Goal: Transaction & Acquisition: Purchase product/service

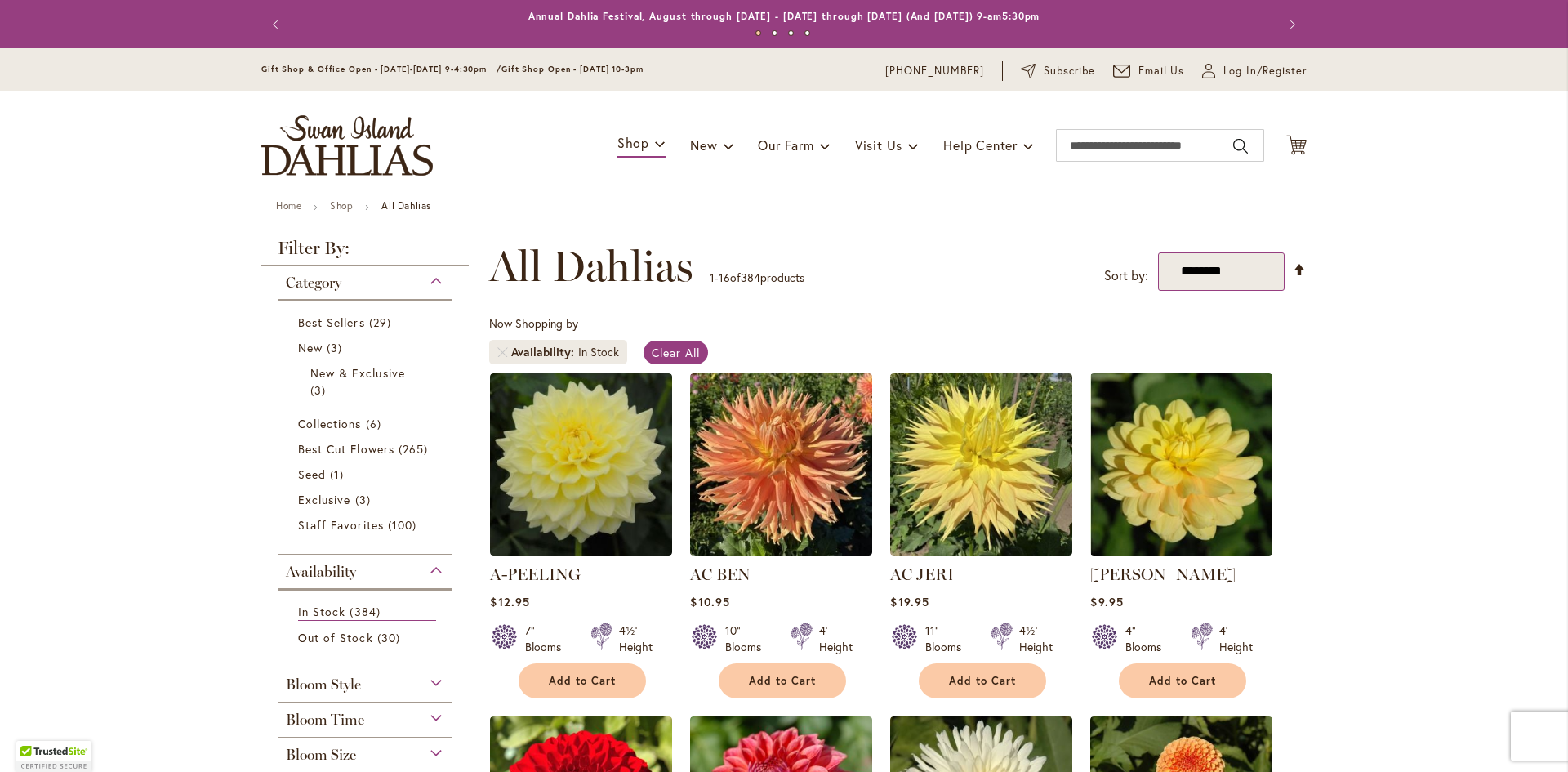
click at [1265, 270] on select "**********" at bounding box center [1221, 272] width 127 height 39
select select "*****"
click at [1158, 252] on select "**********" at bounding box center [1221, 272] width 127 height 39
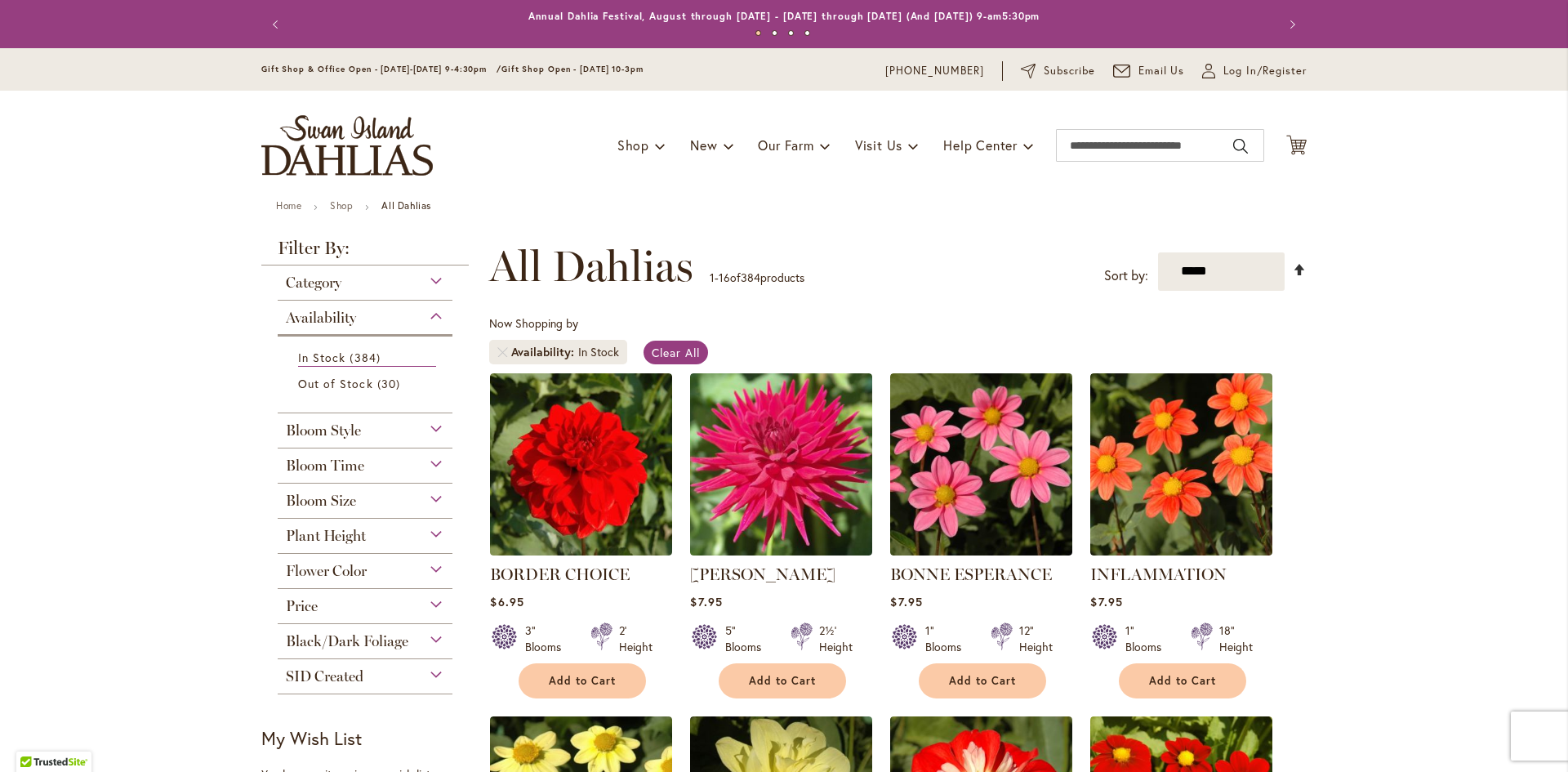
click at [1293, 266] on link "Set Descending Direction" at bounding box center [1300, 270] width 13 height 19
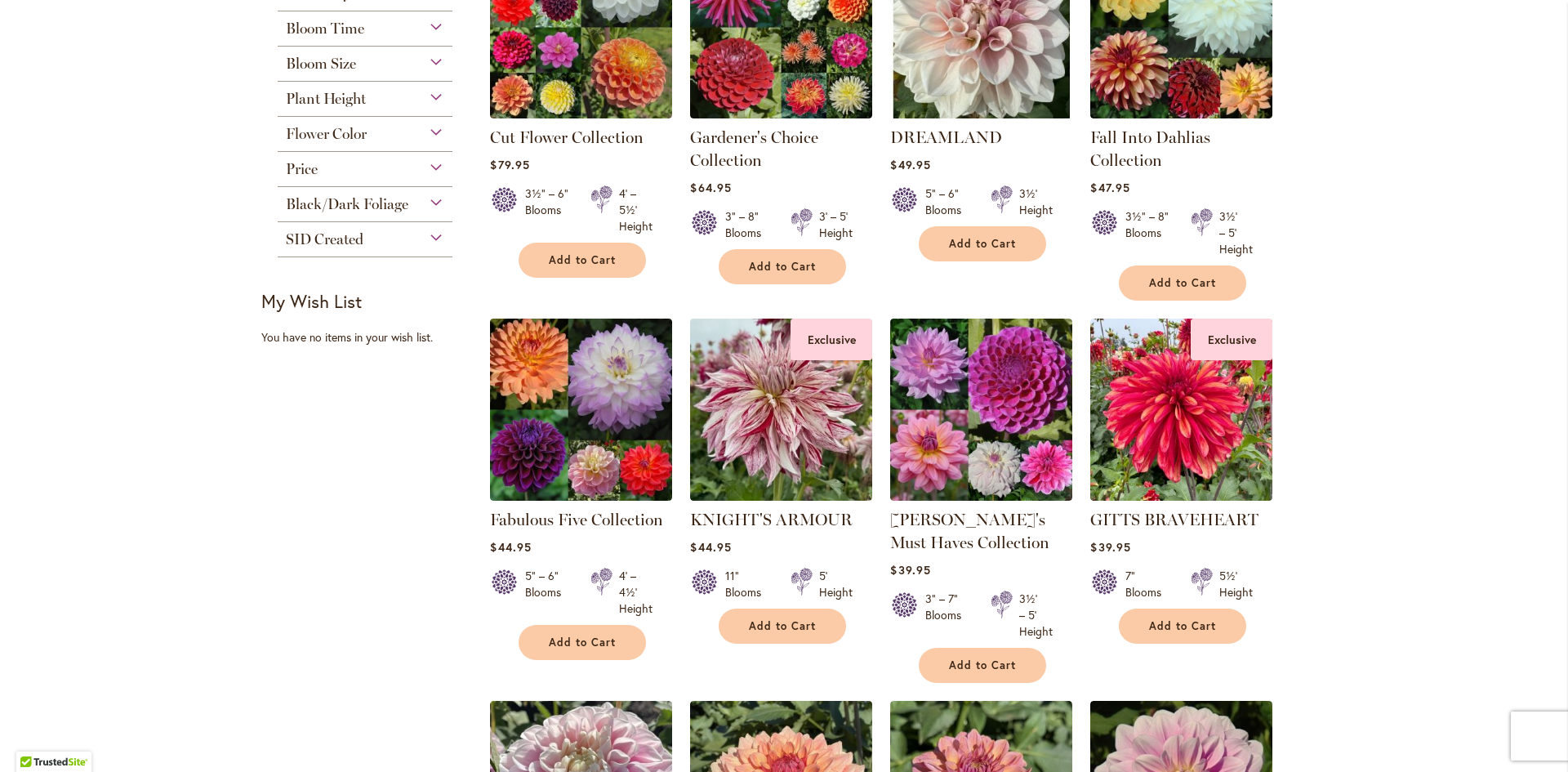
scroll to position [490, 0]
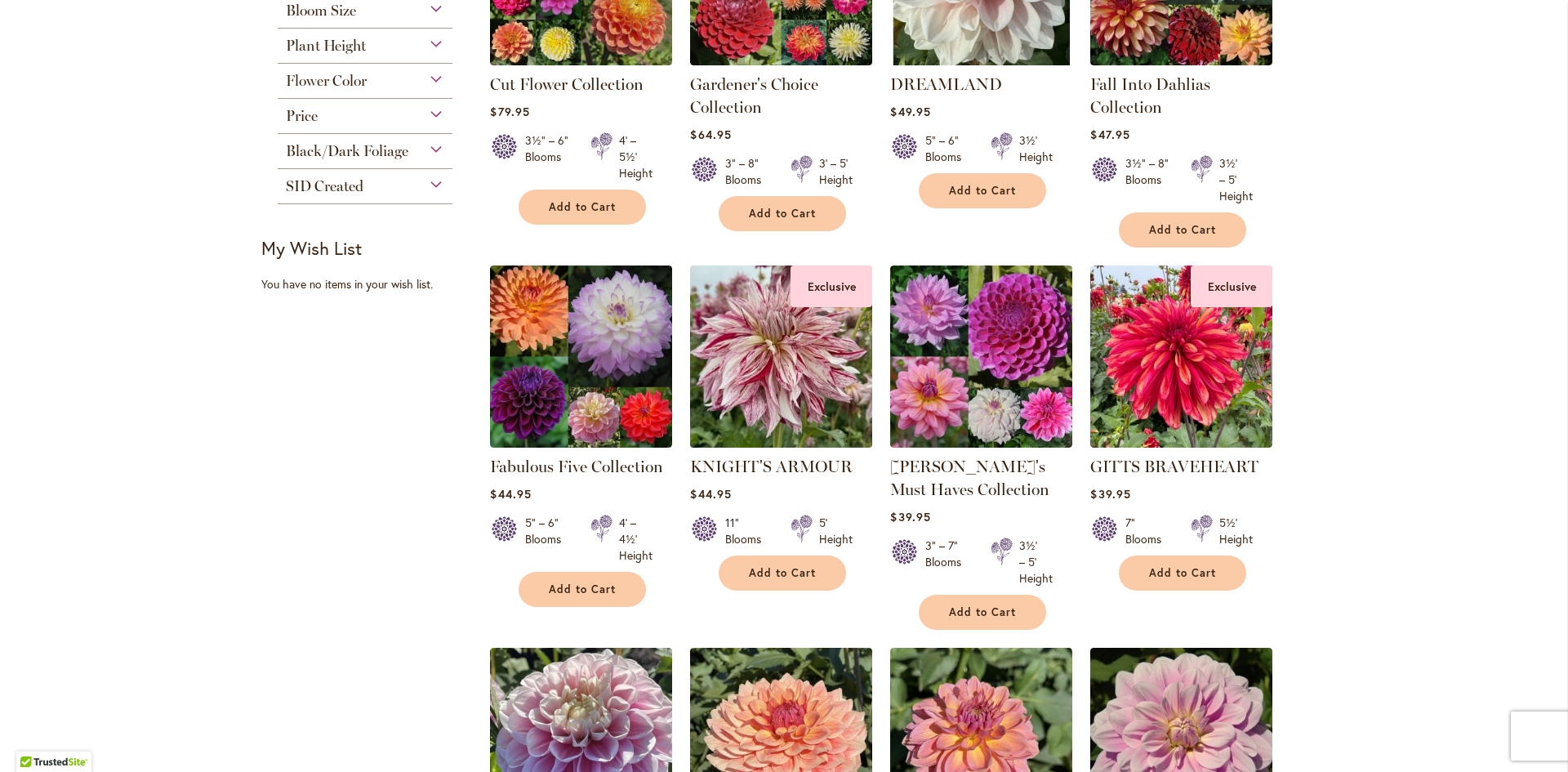
click at [765, 354] on img at bounding box center [781, 356] width 191 height 192
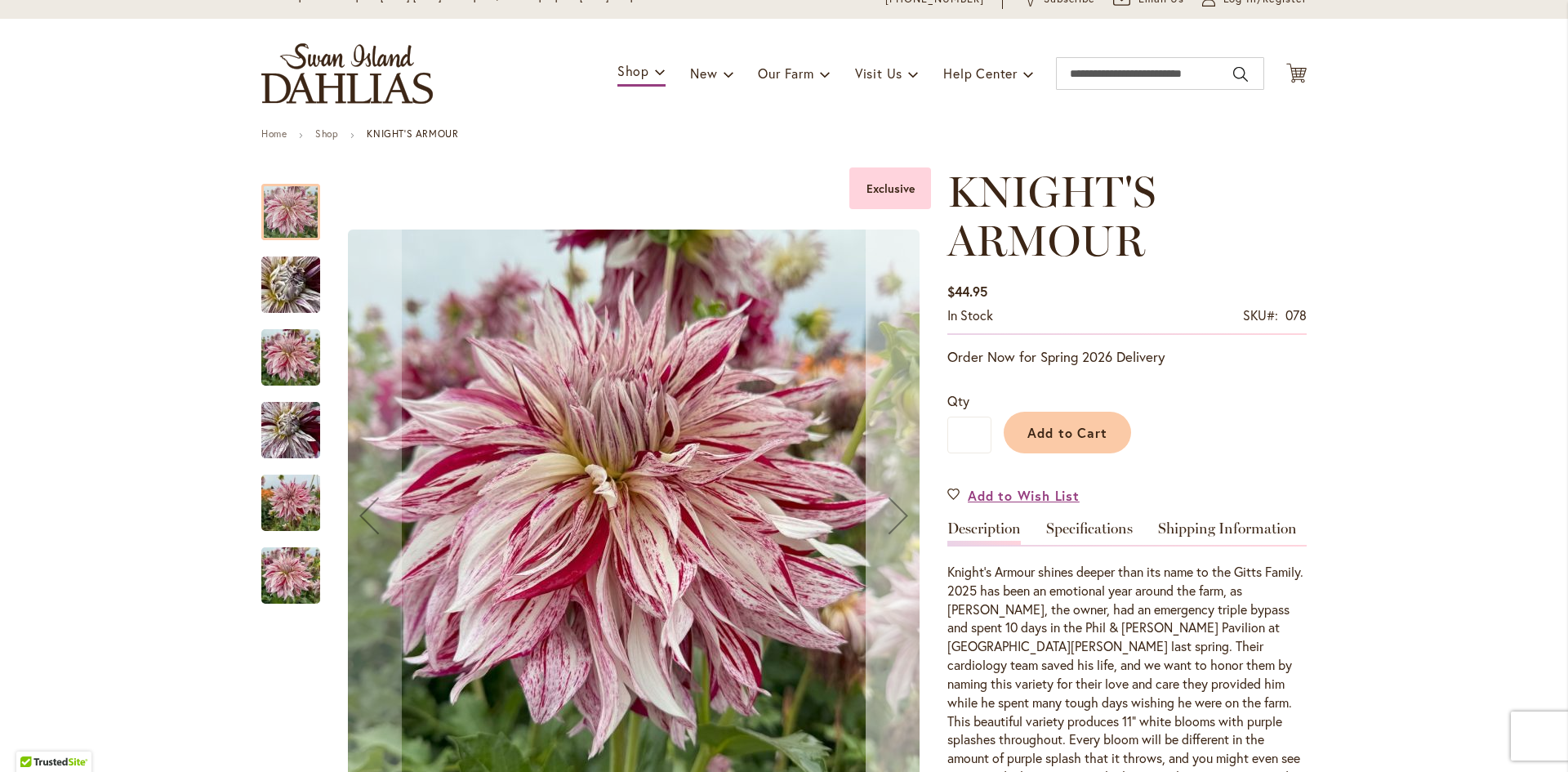
scroll to position [164, 0]
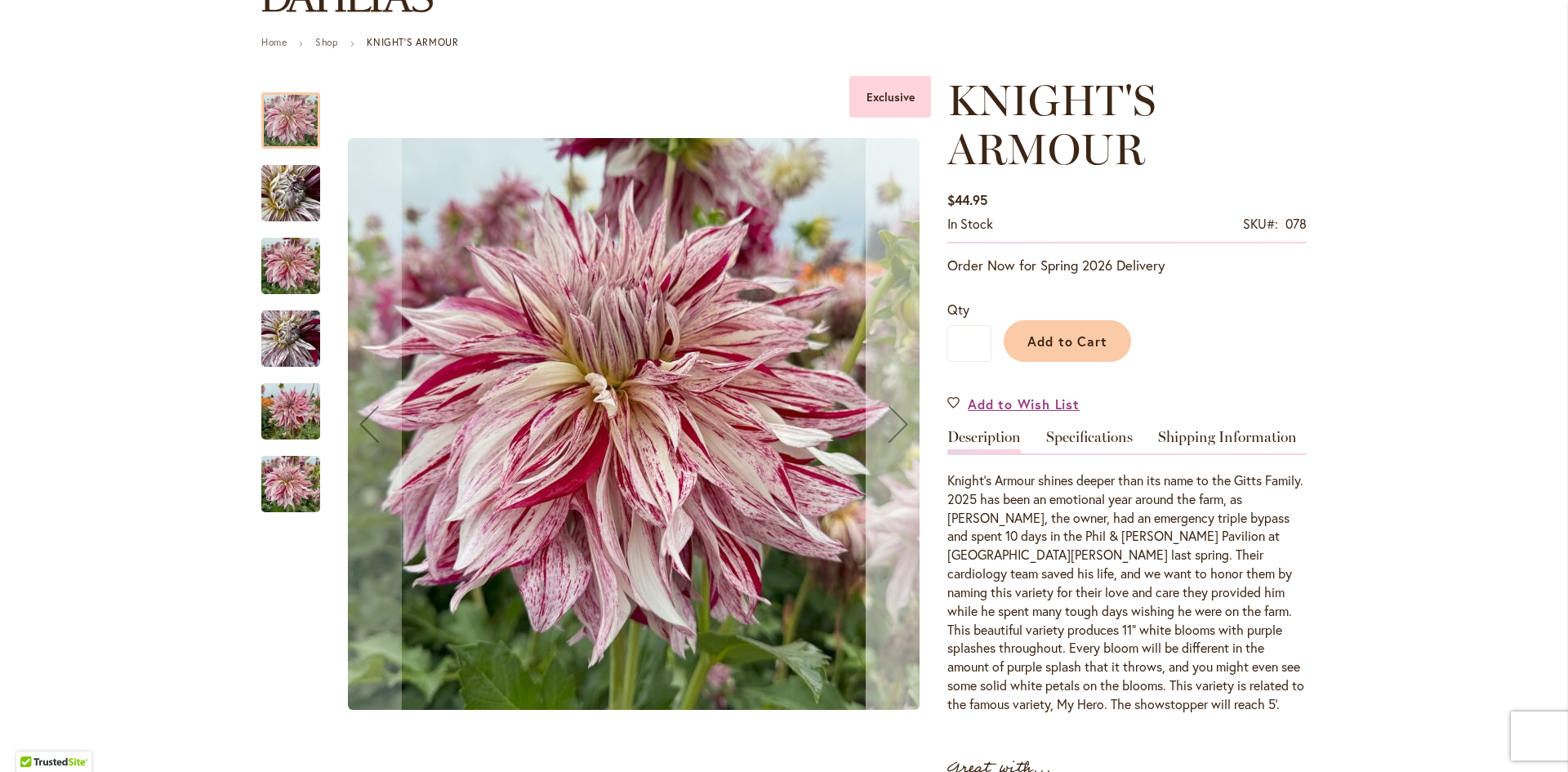
click at [891, 329] on button "Next" at bounding box center [897, 424] width 65 height 697
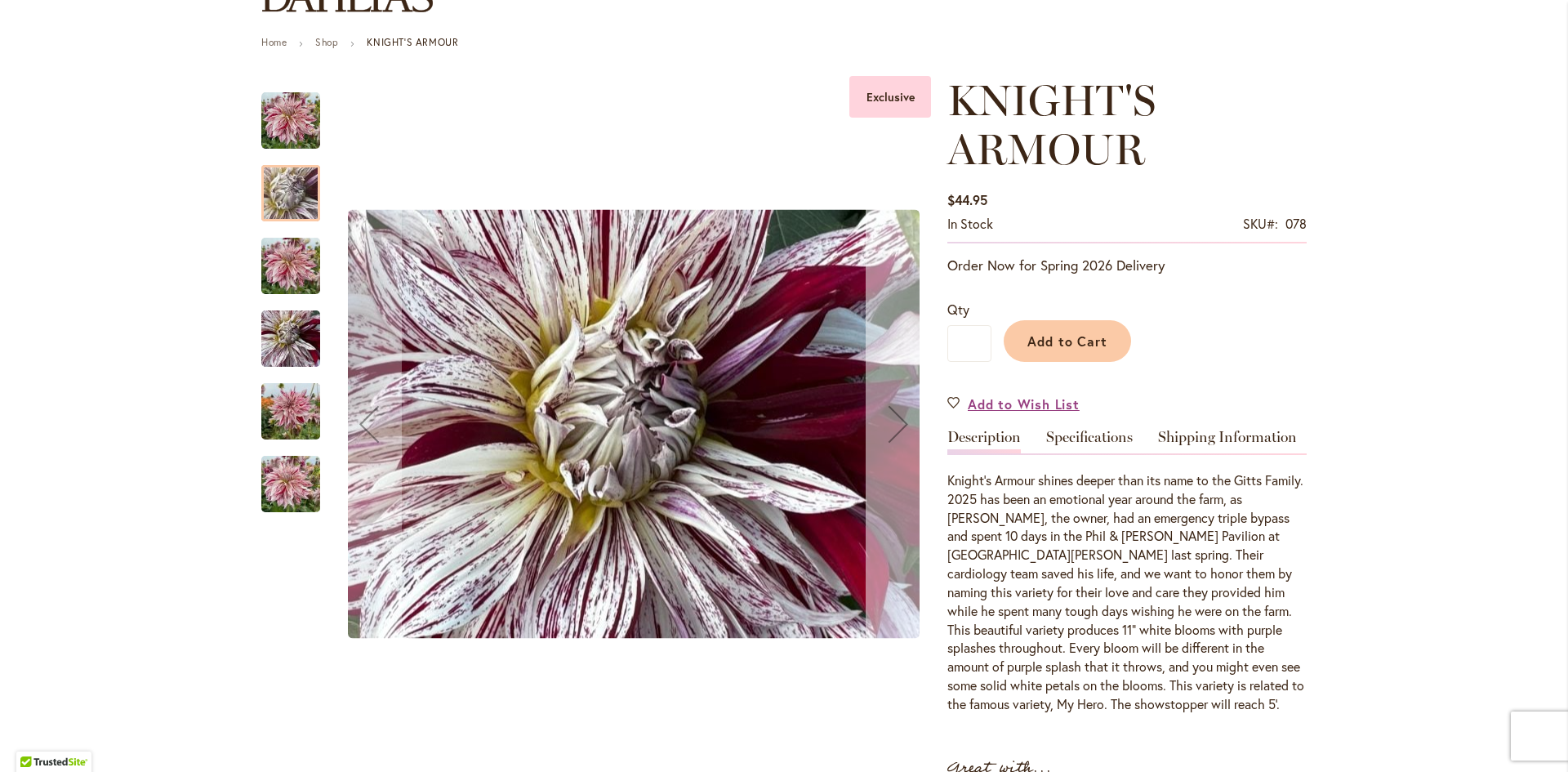
click at [891, 329] on button "Next" at bounding box center [897, 424] width 65 height 697
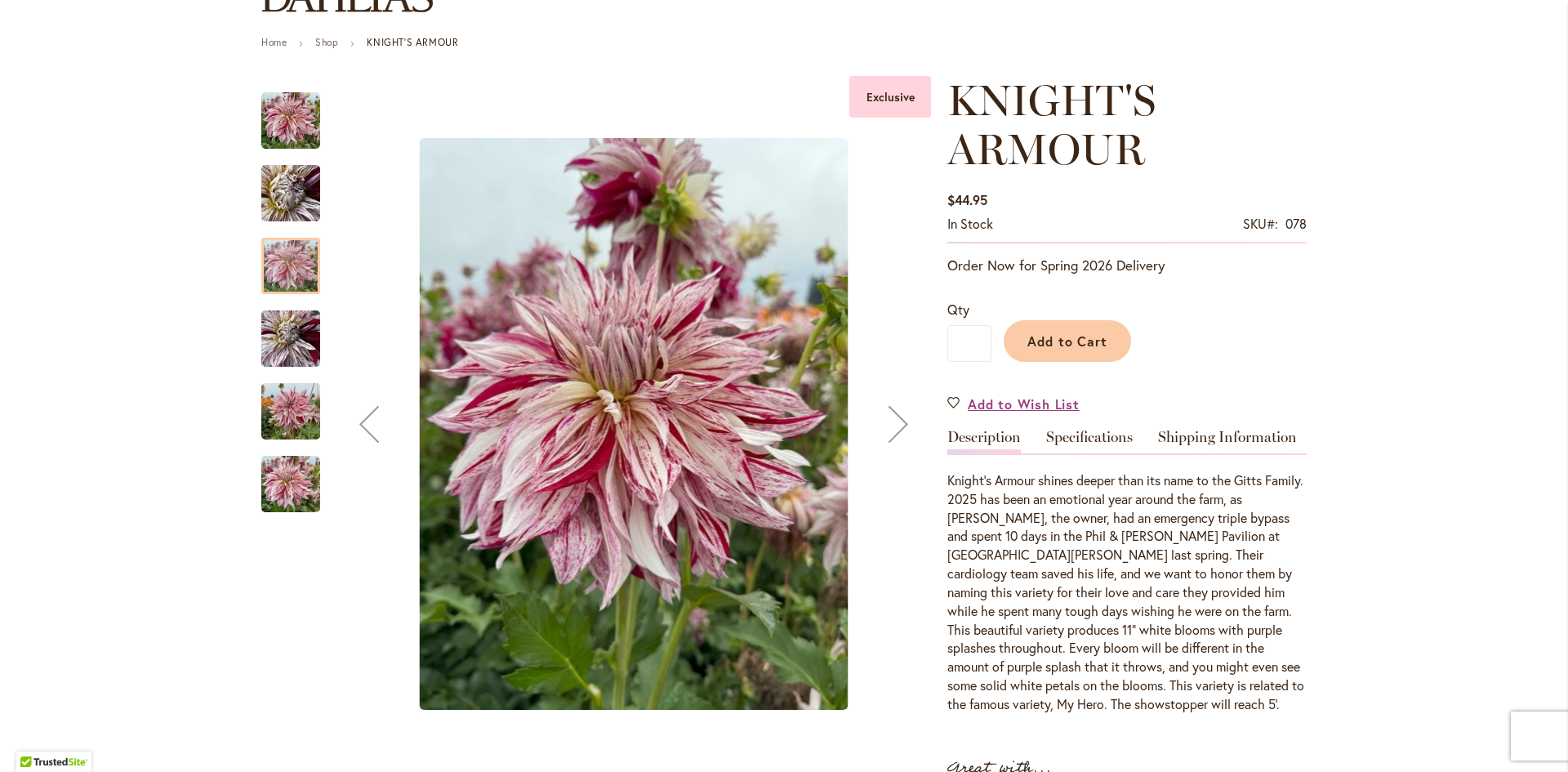
click at [891, 329] on button "Next" at bounding box center [897, 424] width 65 height 697
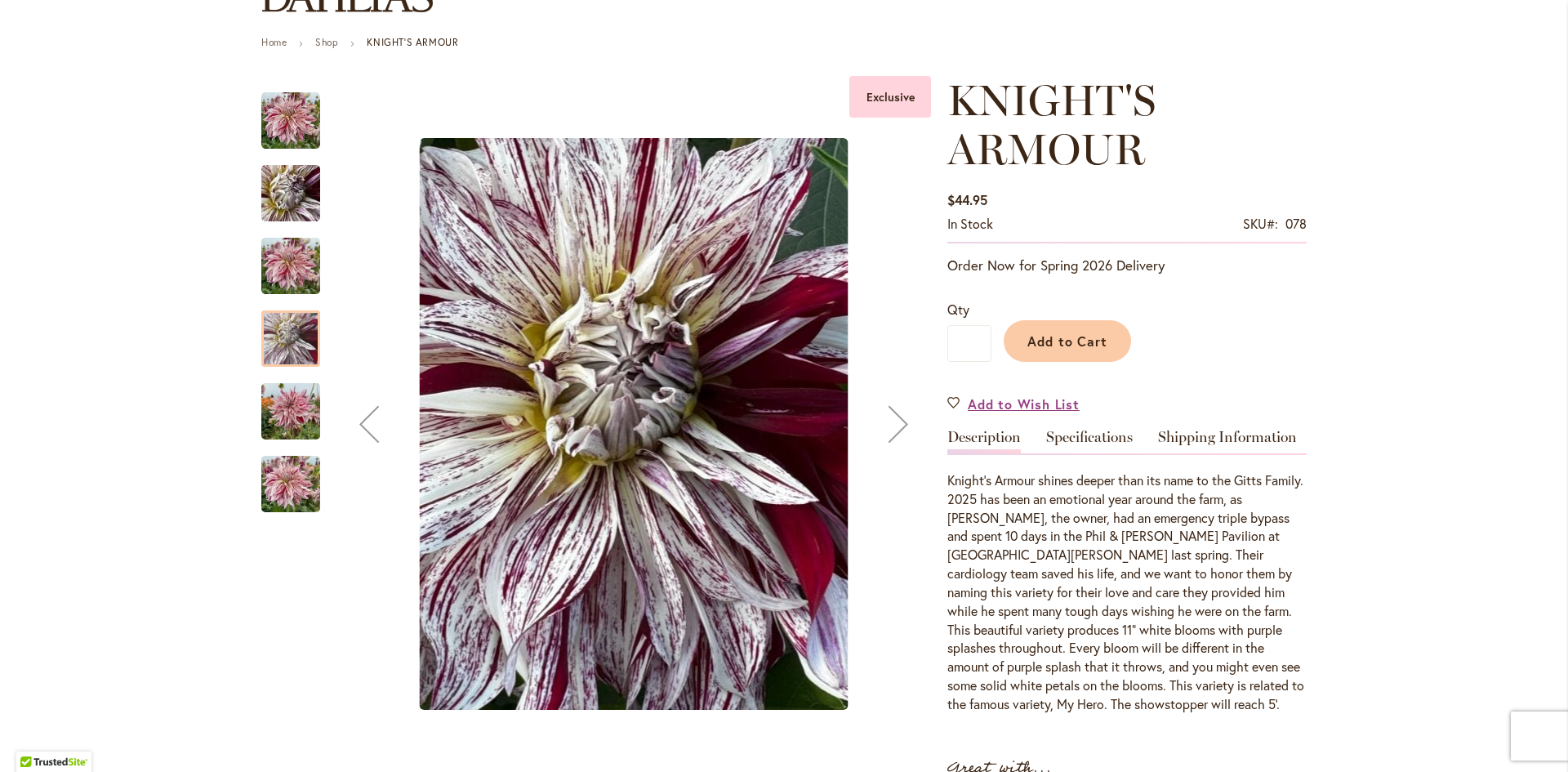
scroll to position [572, 0]
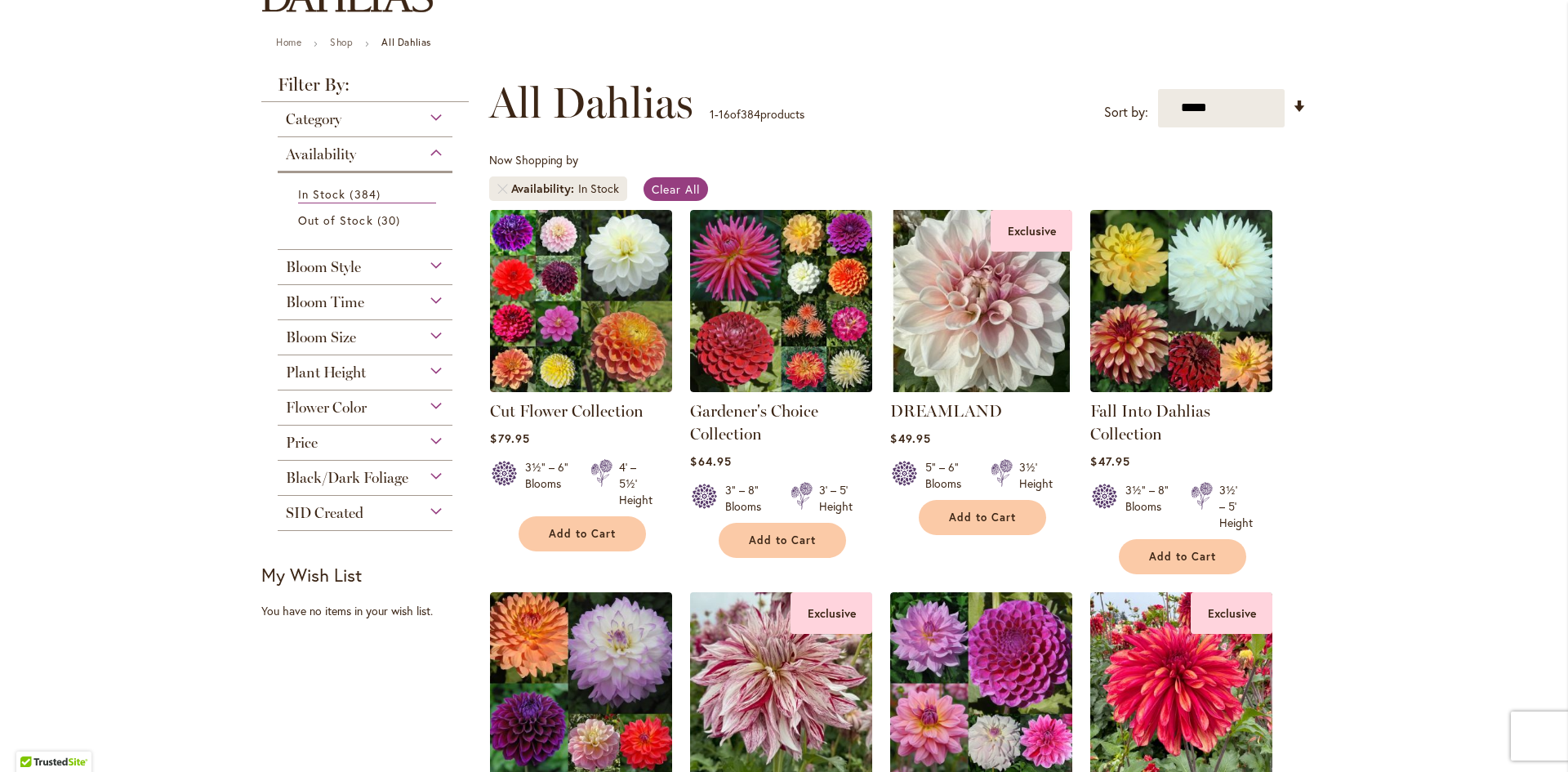
scroll to position [490, 0]
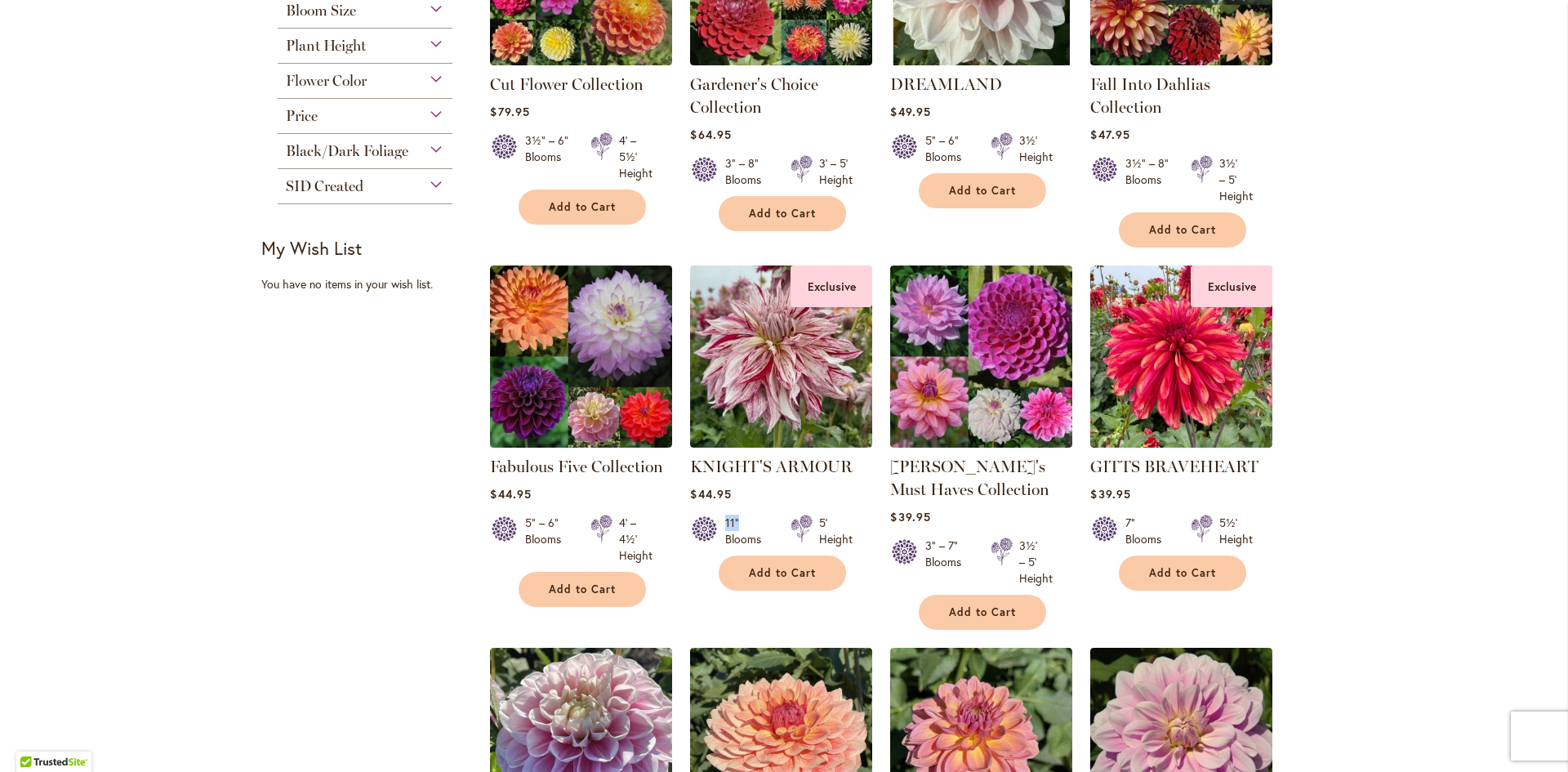
drag, startPoint x: 736, startPoint y: 521, endPoint x: 713, endPoint y: 525, distance: 23.3
click at [713, 525] on div "11" Blooms" at bounding box center [730, 531] width 81 height 33
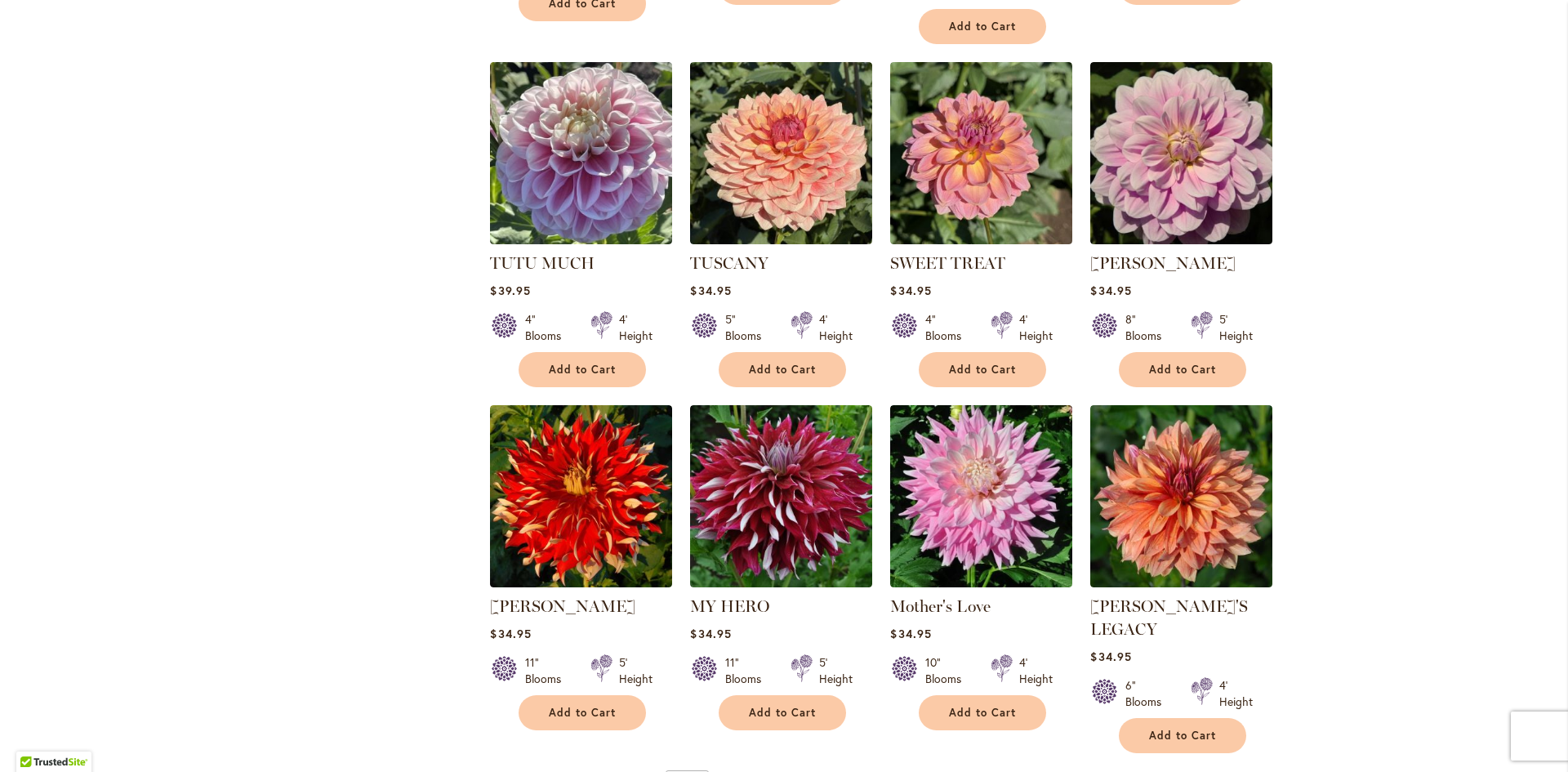
scroll to position [1143, 0]
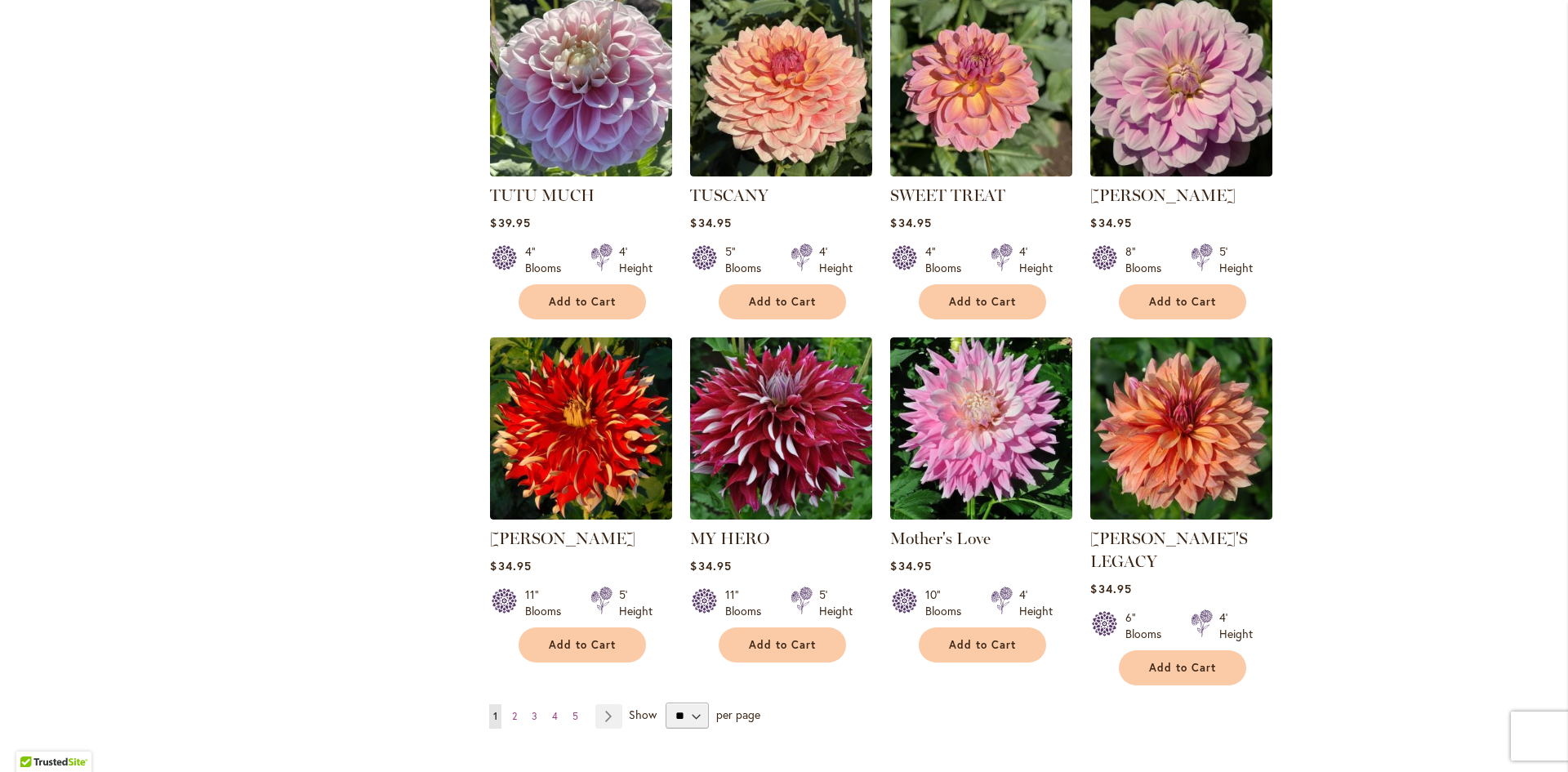
click at [760, 400] on img at bounding box center [781, 428] width 191 height 192
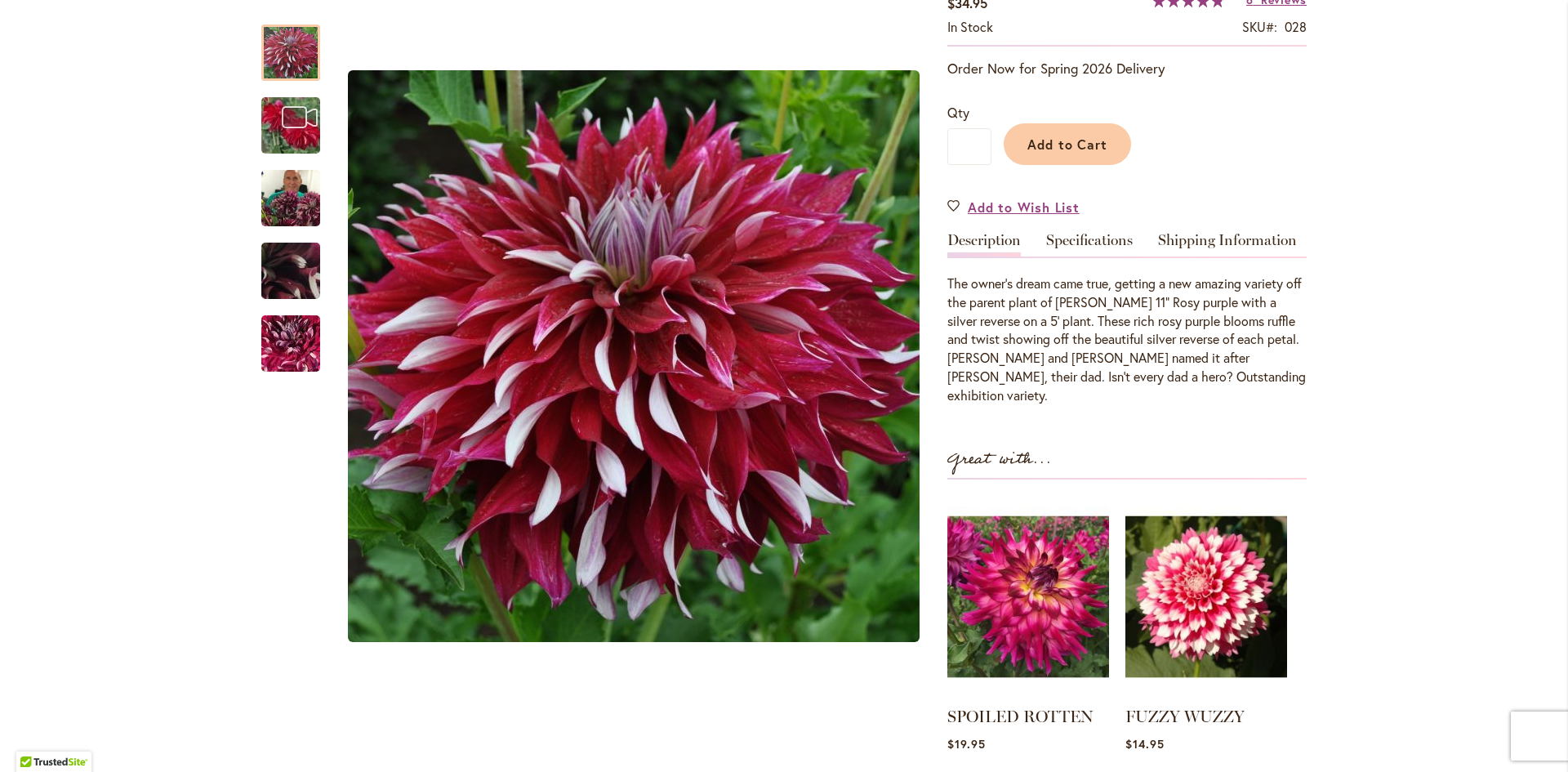
scroll to position [327, 0]
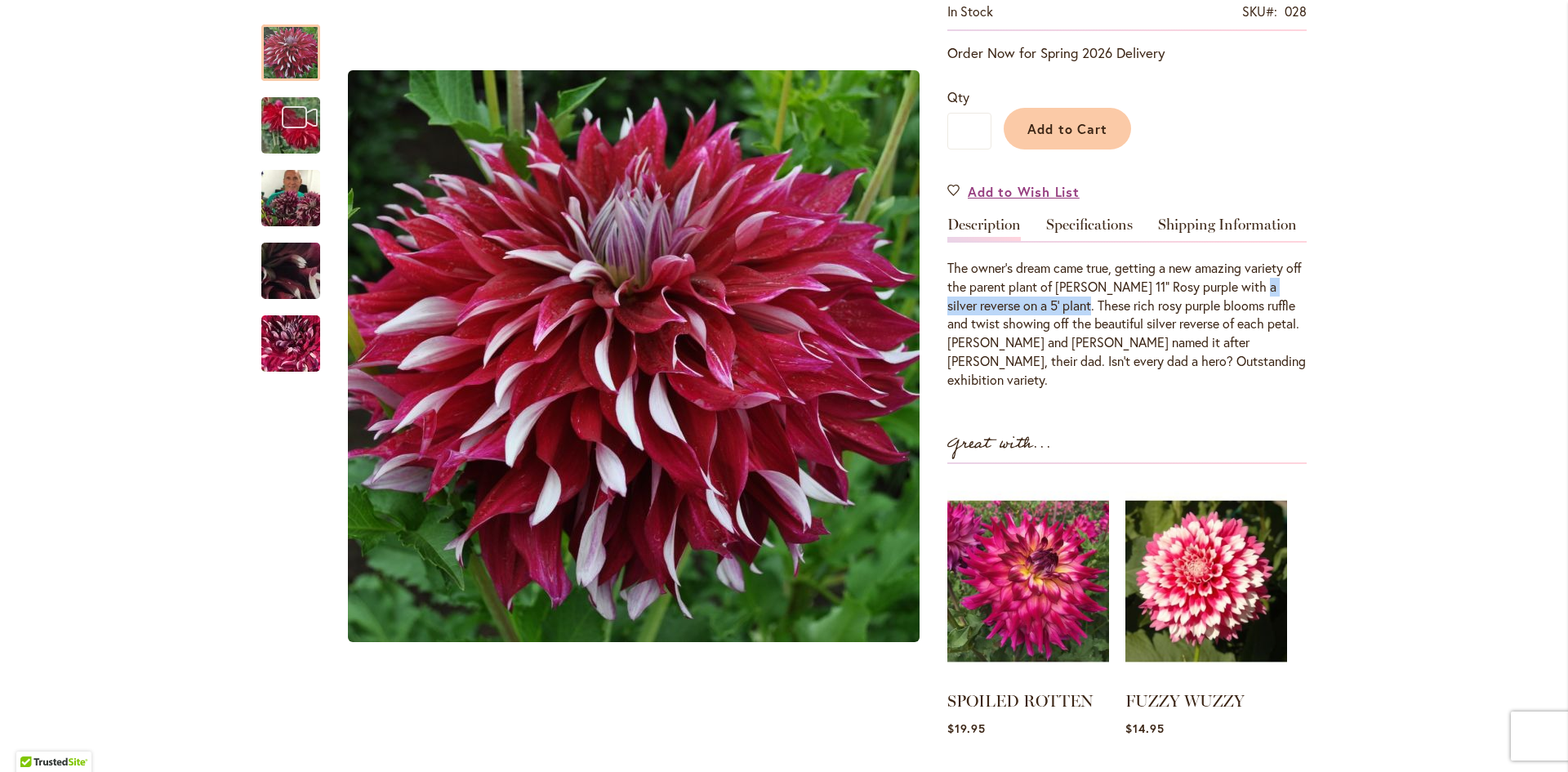
drag, startPoint x: 1080, startPoint y: 298, endPoint x: 1254, endPoint y: 293, distance: 174.1
click at [1254, 293] on p "The owner’s dream came true, getting a new amazing variety off the parent plant…" at bounding box center [1127, 324] width 359 height 131
drag, startPoint x: 1124, startPoint y: 326, endPoint x: 951, endPoint y: 296, distance: 175.6
click at [951, 296] on p "The owner’s dream came true, getting a new amazing variety off the parent plant…" at bounding box center [1127, 324] width 359 height 131
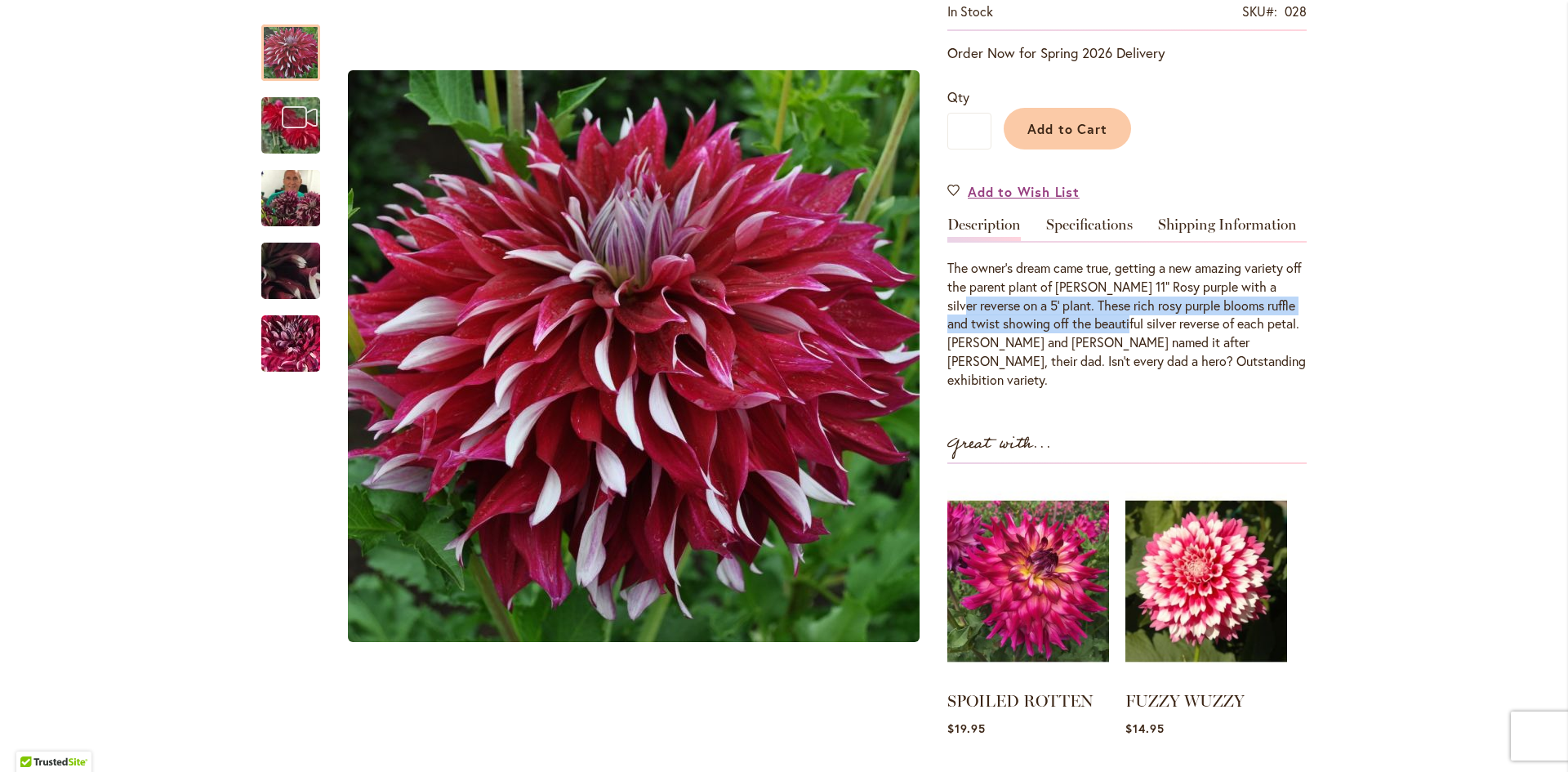
click at [951, 296] on p "The owner’s dream came true, getting a new amazing variety off the parent plant…" at bounding box center [1127, 324] width 359 height 131
drag, startPoint x: 956, startPoint y: 296, endPoint x: 1123, endPoint y: 302, distance: 167.1
click at [1123, 302] on p "The owner’s dream came true, getting a new amazing variety off the parent plant…" at bounding box center [1127, 324] width 359 height 131
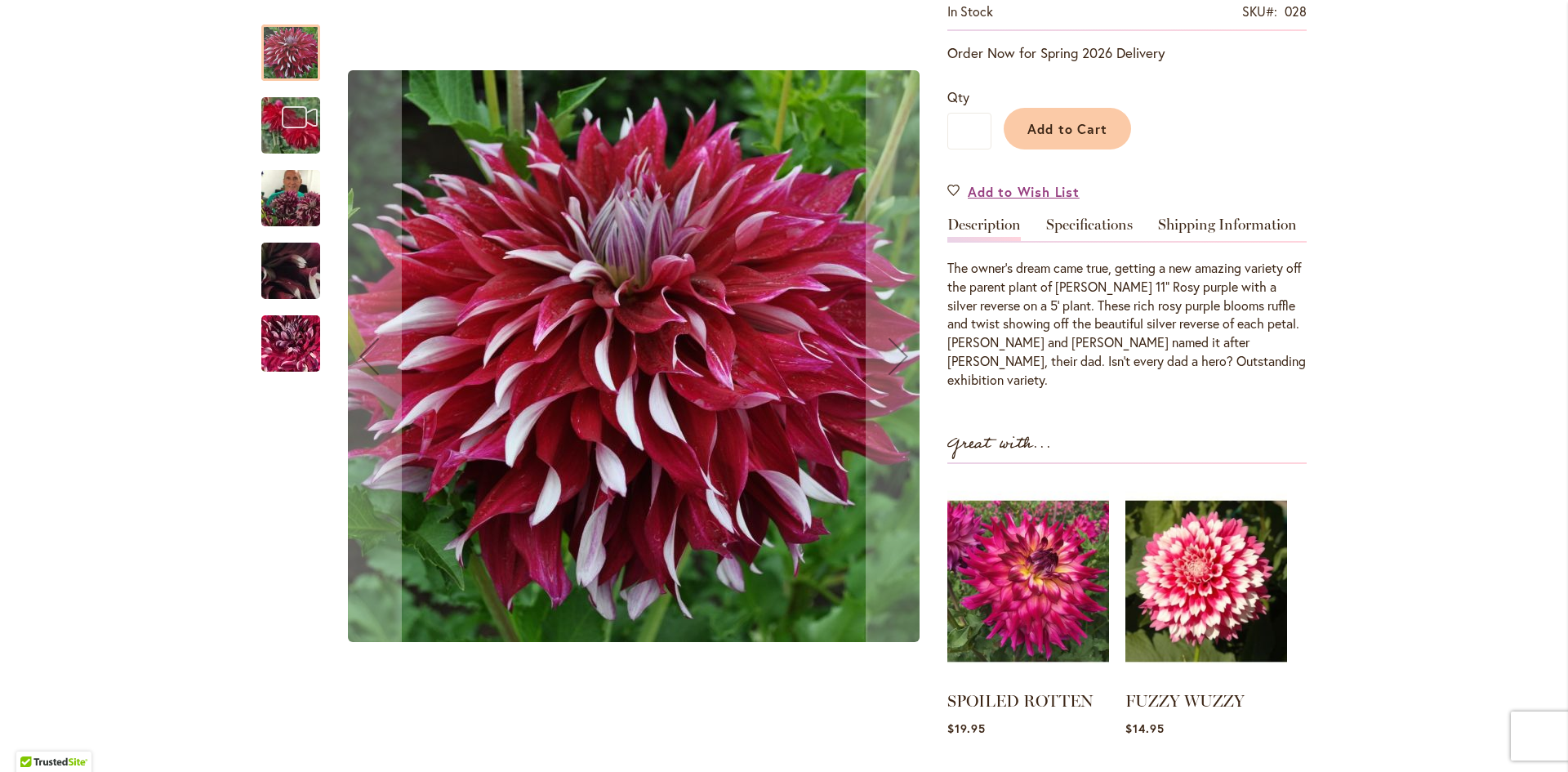
click at [285, 198] on img "My Hero" at bounding box center [291, 198] width 59 height 78
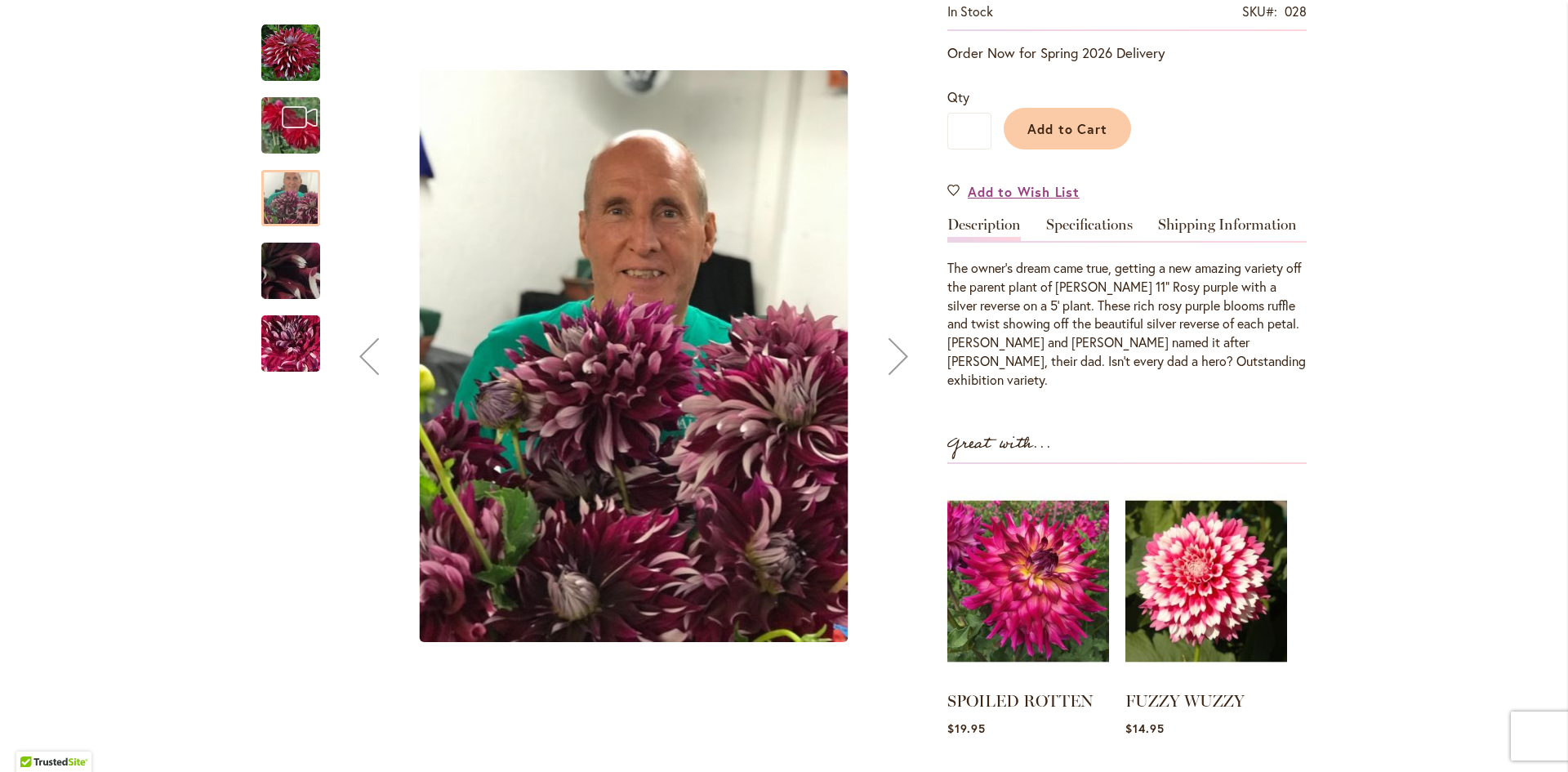
click at [277, 348] on img "My Hero" at bounding box center [290, 344] width 117 height 105
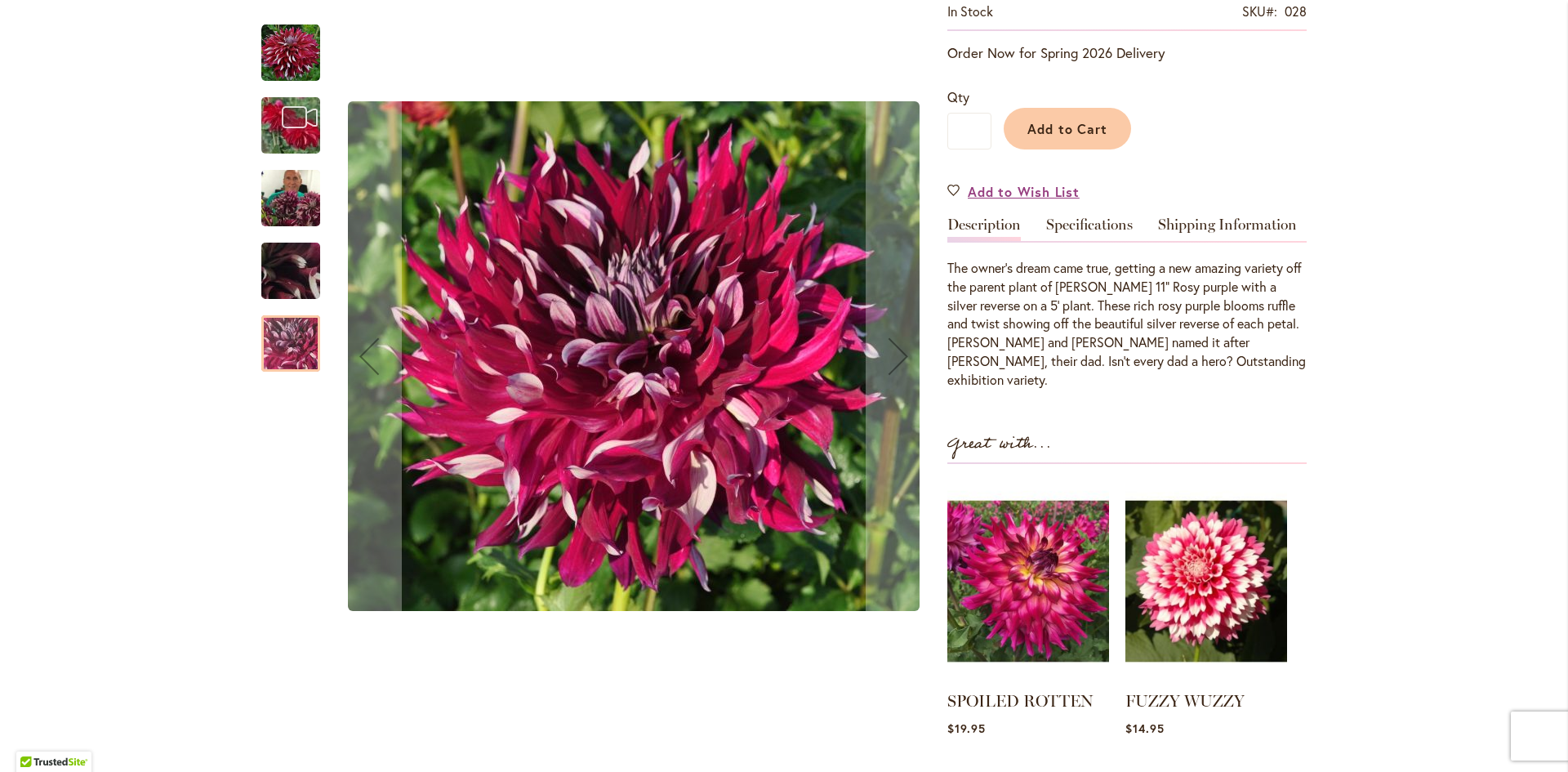
click at [294, 57] on img "My Hero" at bounding box center [291, 53] width 59 height 59
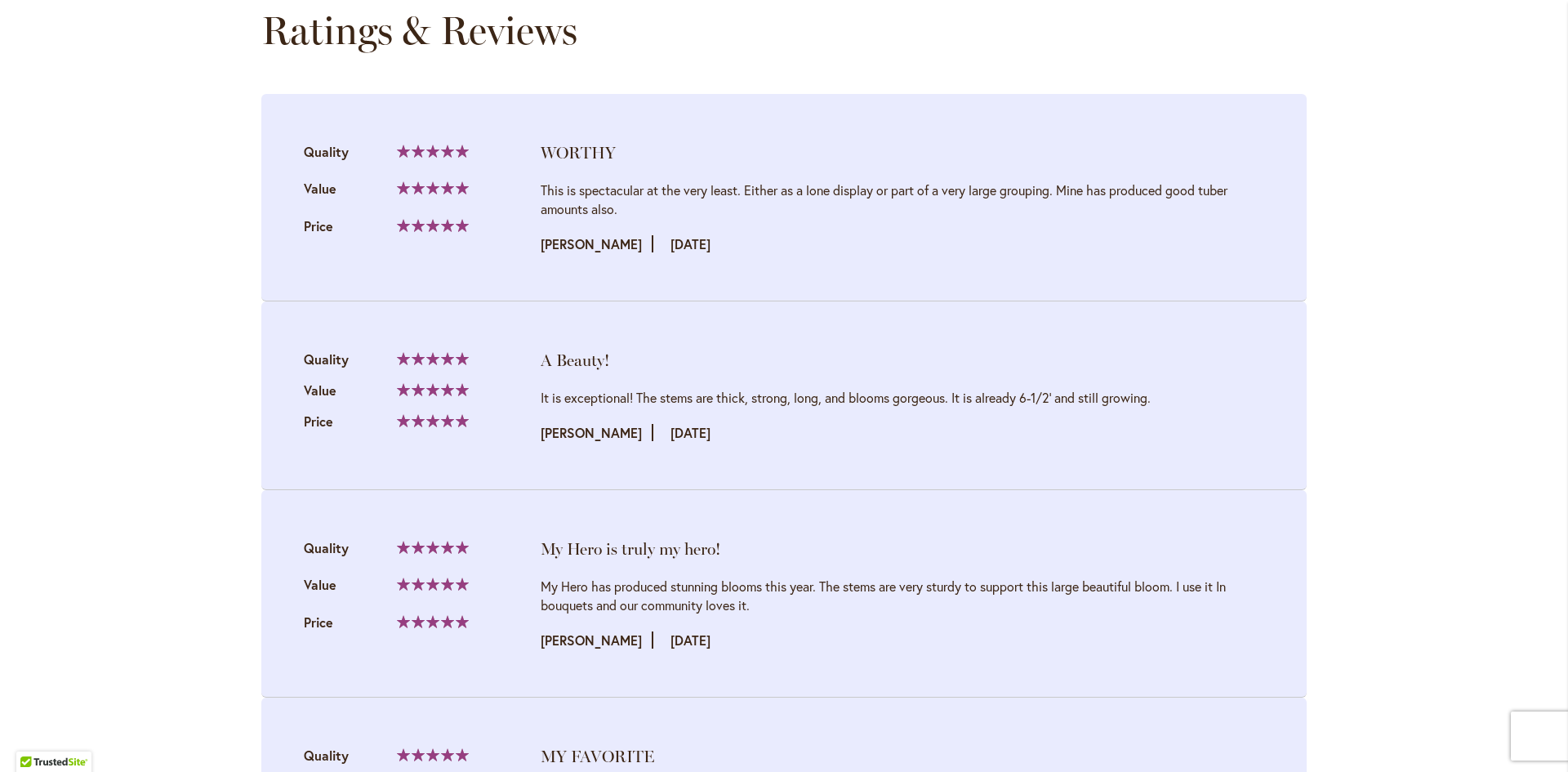
scroll to position [1879, 0]
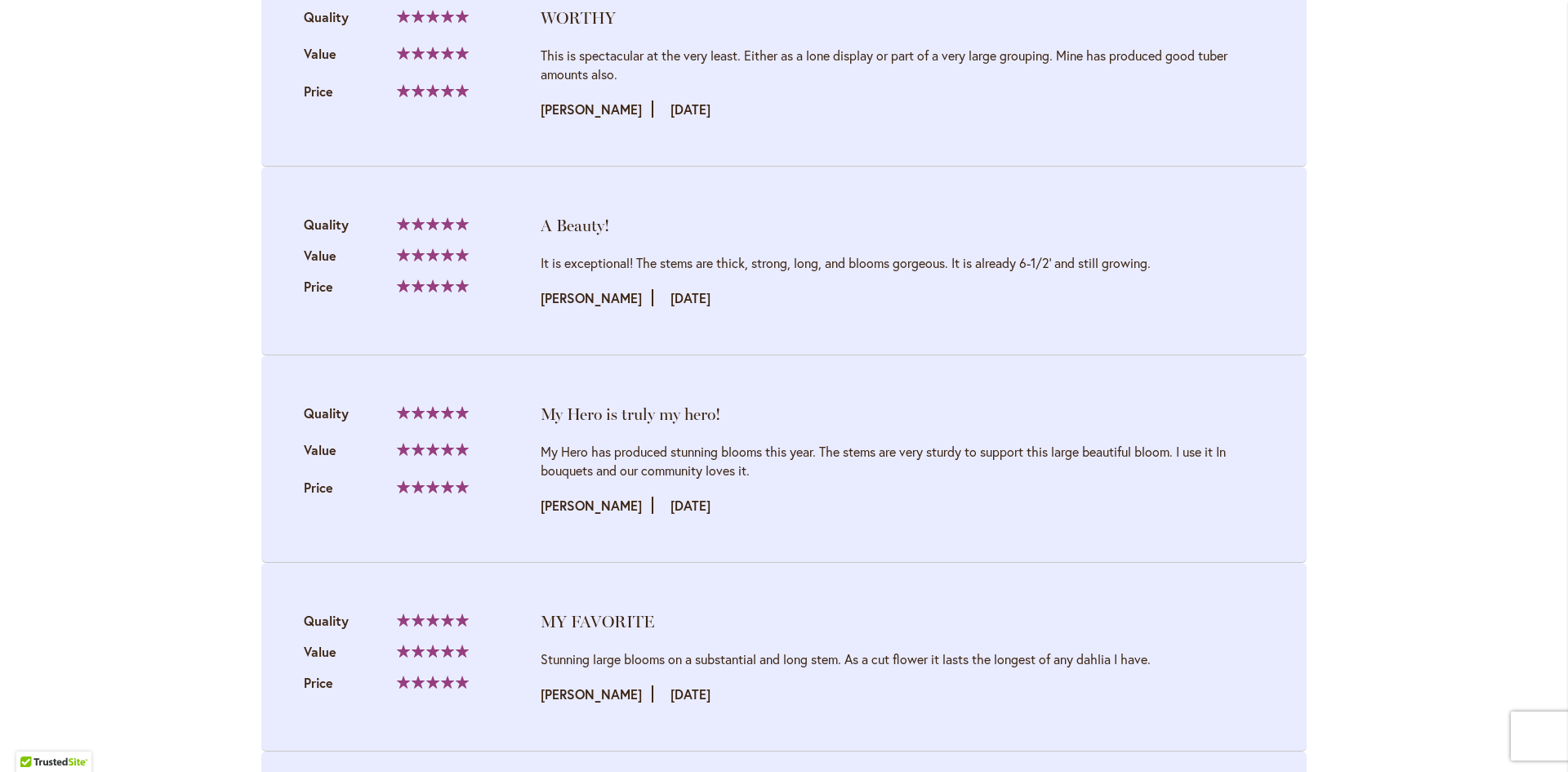
drag, startPoint x: 670, startPoint y: 249, endPoint x: 1175, endPoint y: 238, distance: 505.1
click at [1175, 253] on div "It is exceptional! The stems are thick, strong, long, and blooms gorgeous. It i…" at bounding box center [903, 262] width 724 height 19
drag, startPoint x: 1175, startPoint y: 238, endPoint x: 910, endPoint y: 253, distance: 265.4
click at [910, 253] on div "It is exceptional! The stems are thick, strong, long, and blooms gorgeous. It i…" at bounding box center [903, 280] width 724 height 54
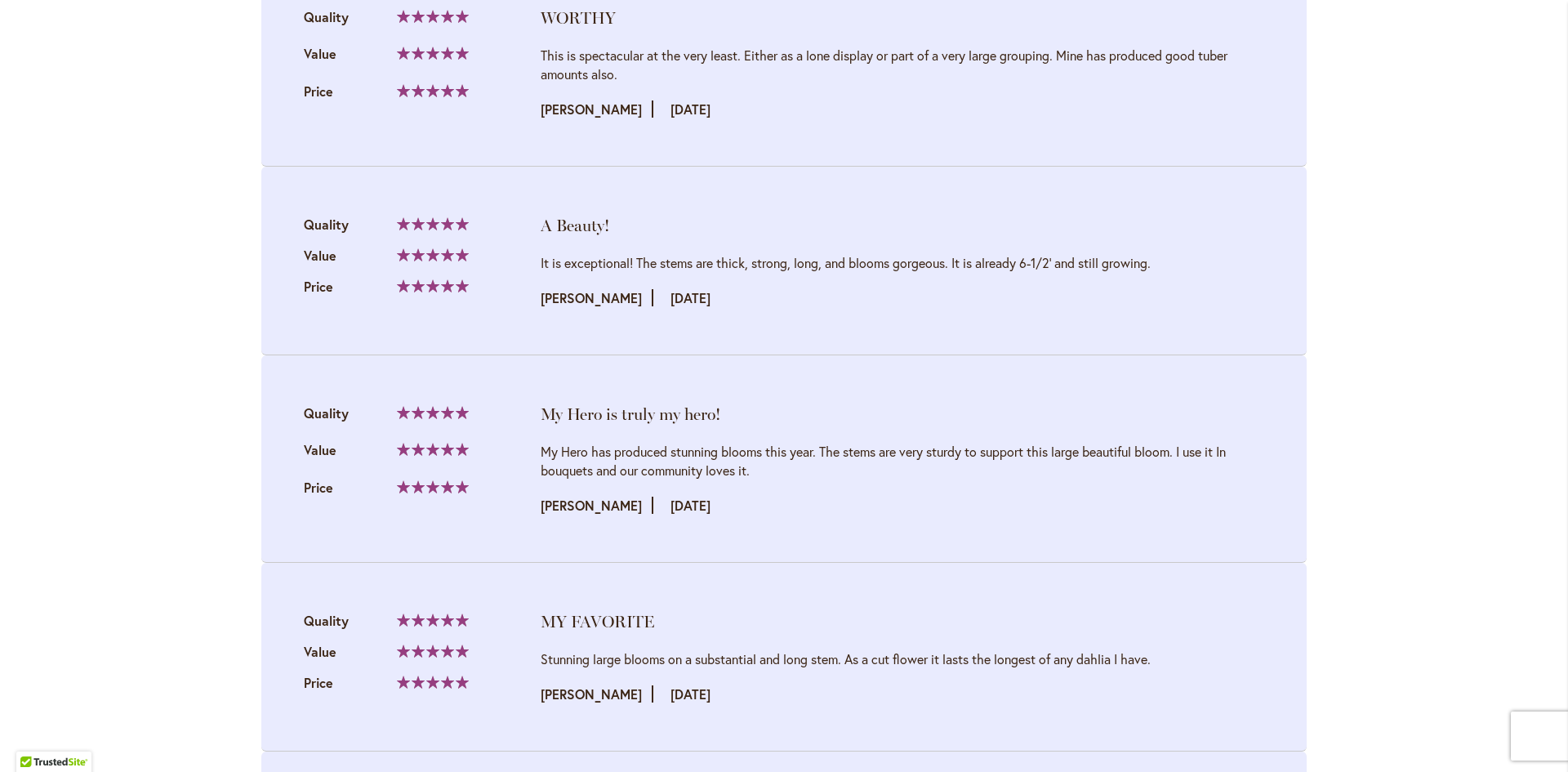
click at [910, 253] on div "It is exceptional! The stems are thick, strong, long, and blooms gorgeous. It i…" at bounding box center [903, 280] width 724 height 54
drag, startPoint x: 951, startPoint y: 231, endPoint x: 1287, endPoint y: 243, distance: 336.2
click at [1287, 243] on li "A Beauty! Quality 100% Value Price" at bounding box center [784, 262] width 1045 height 189
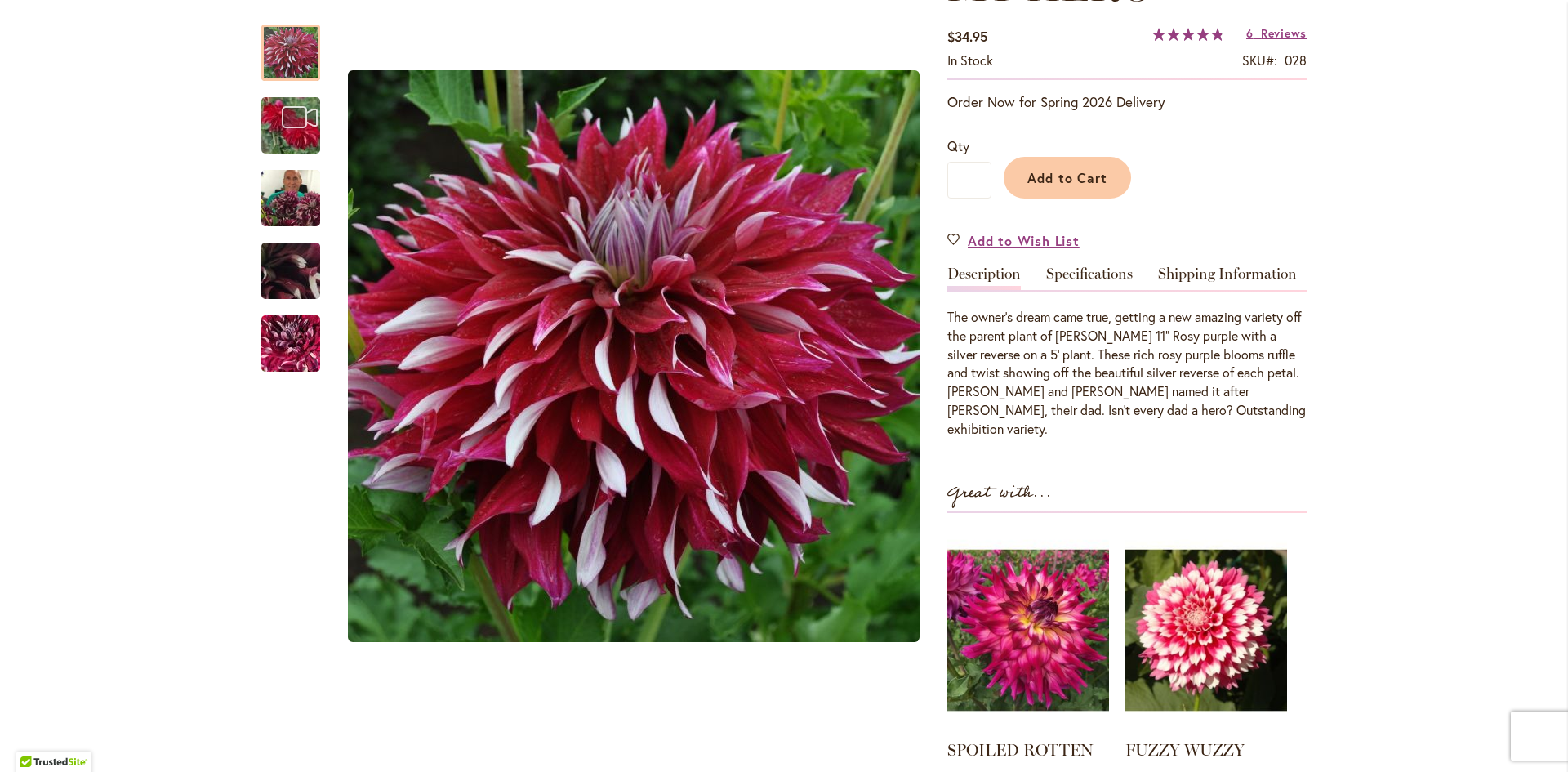
scroll to position [82, 0]
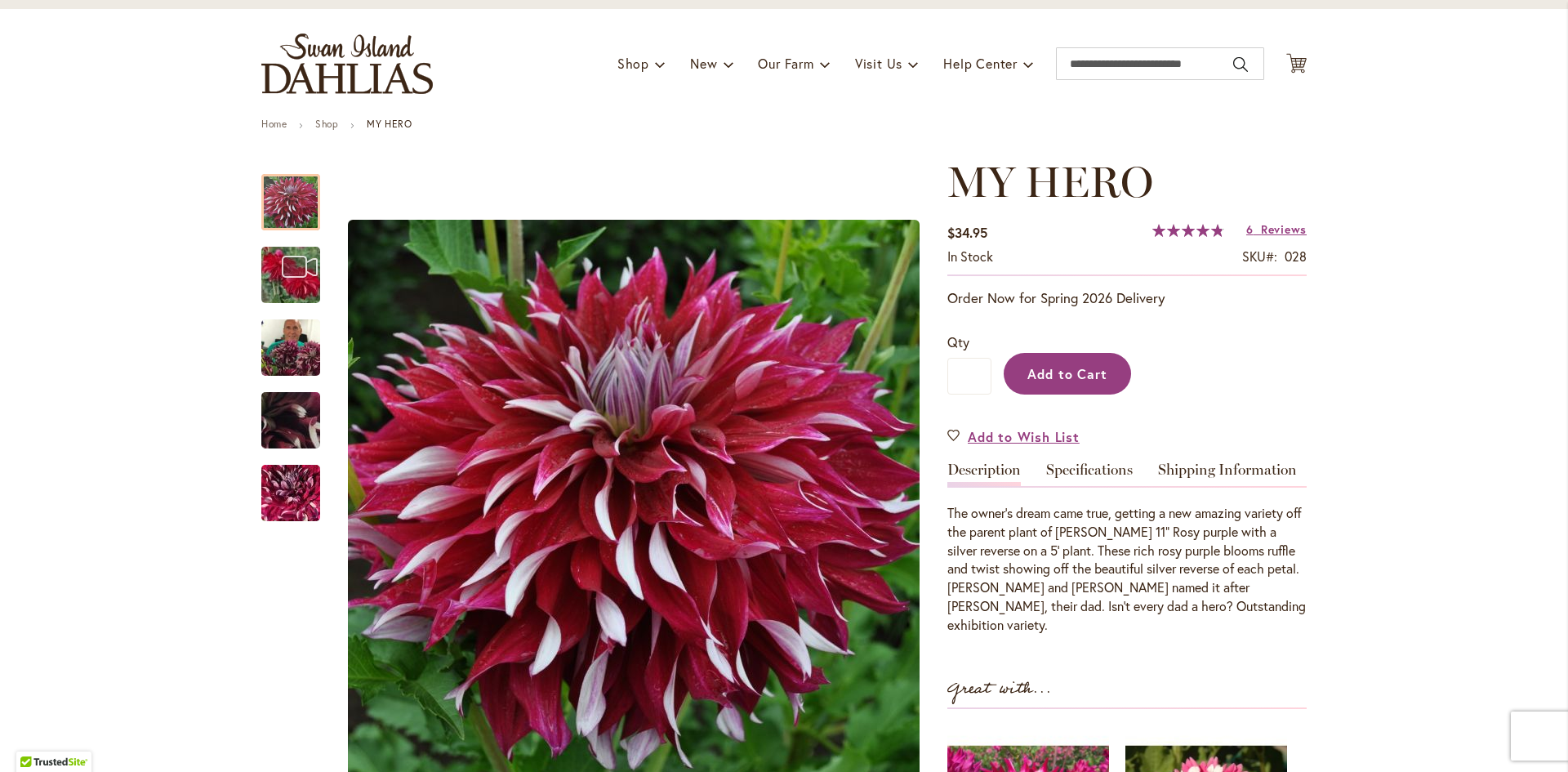
click at [1089, 365] on span "Add to Cart" at bounding box center [1068, 374] width 81 height 17
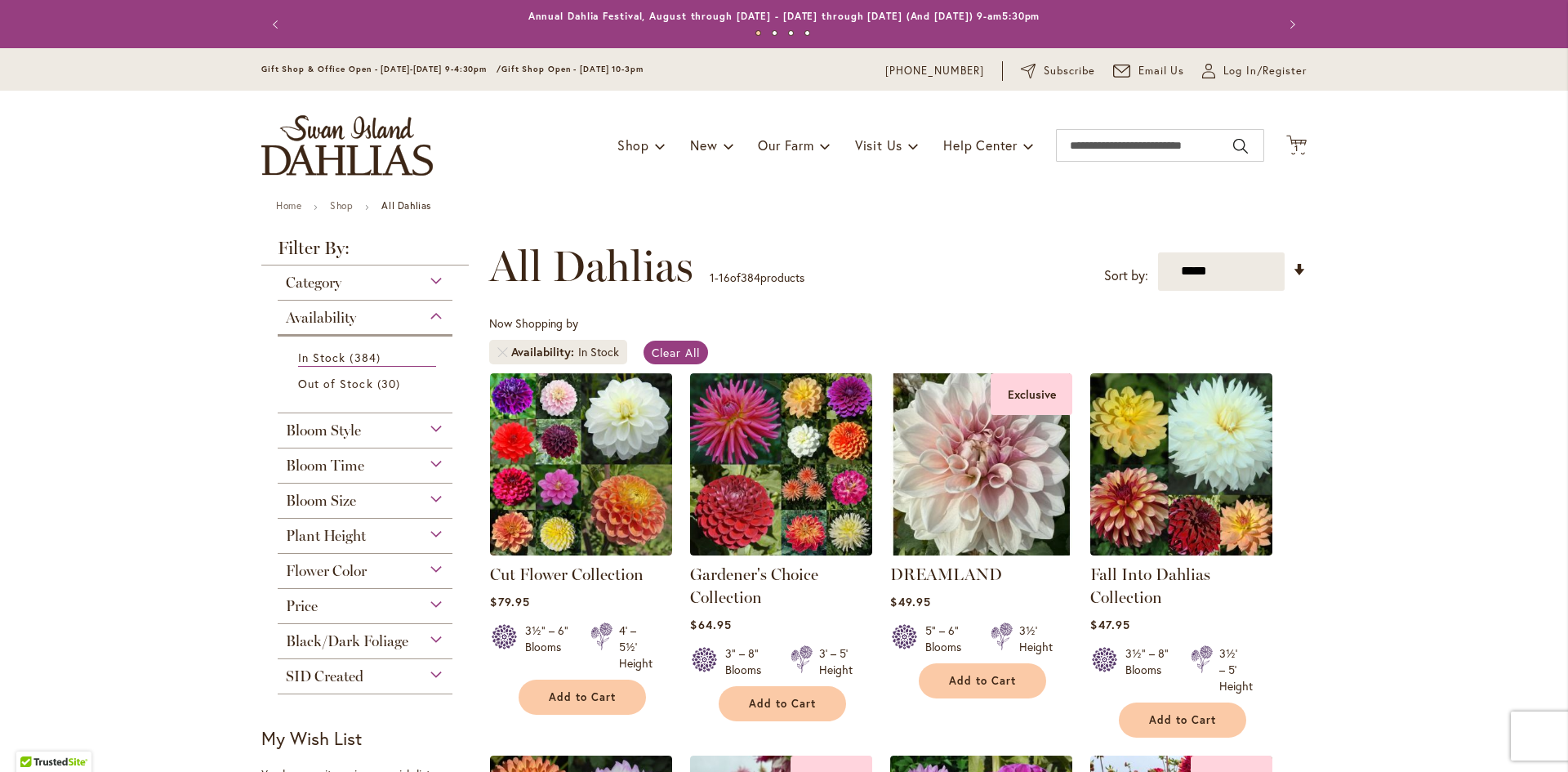
scroll to position [164, 0]
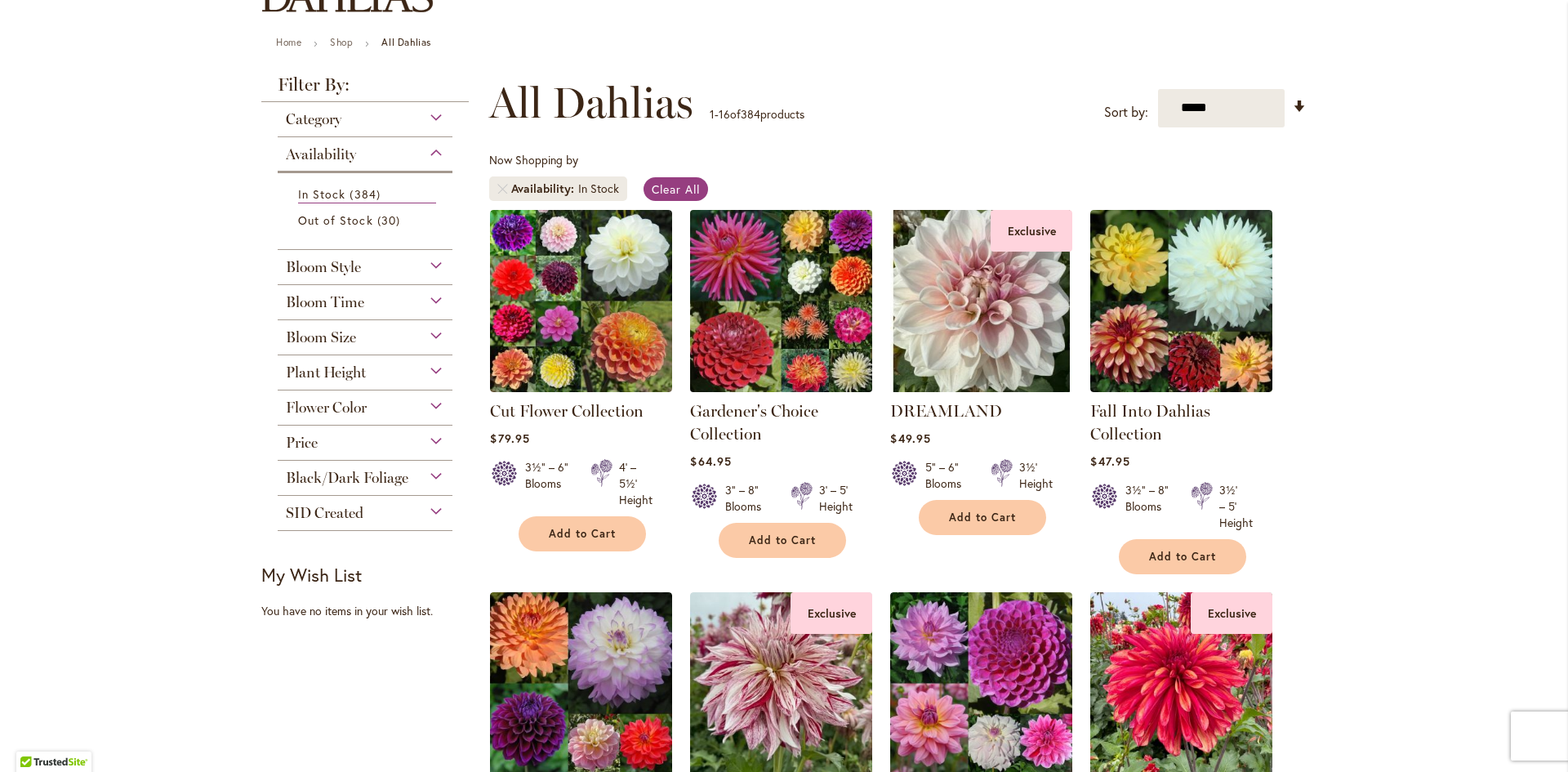
click at [806, 304] on img at bounding box center [781, 300] width 191 height 192
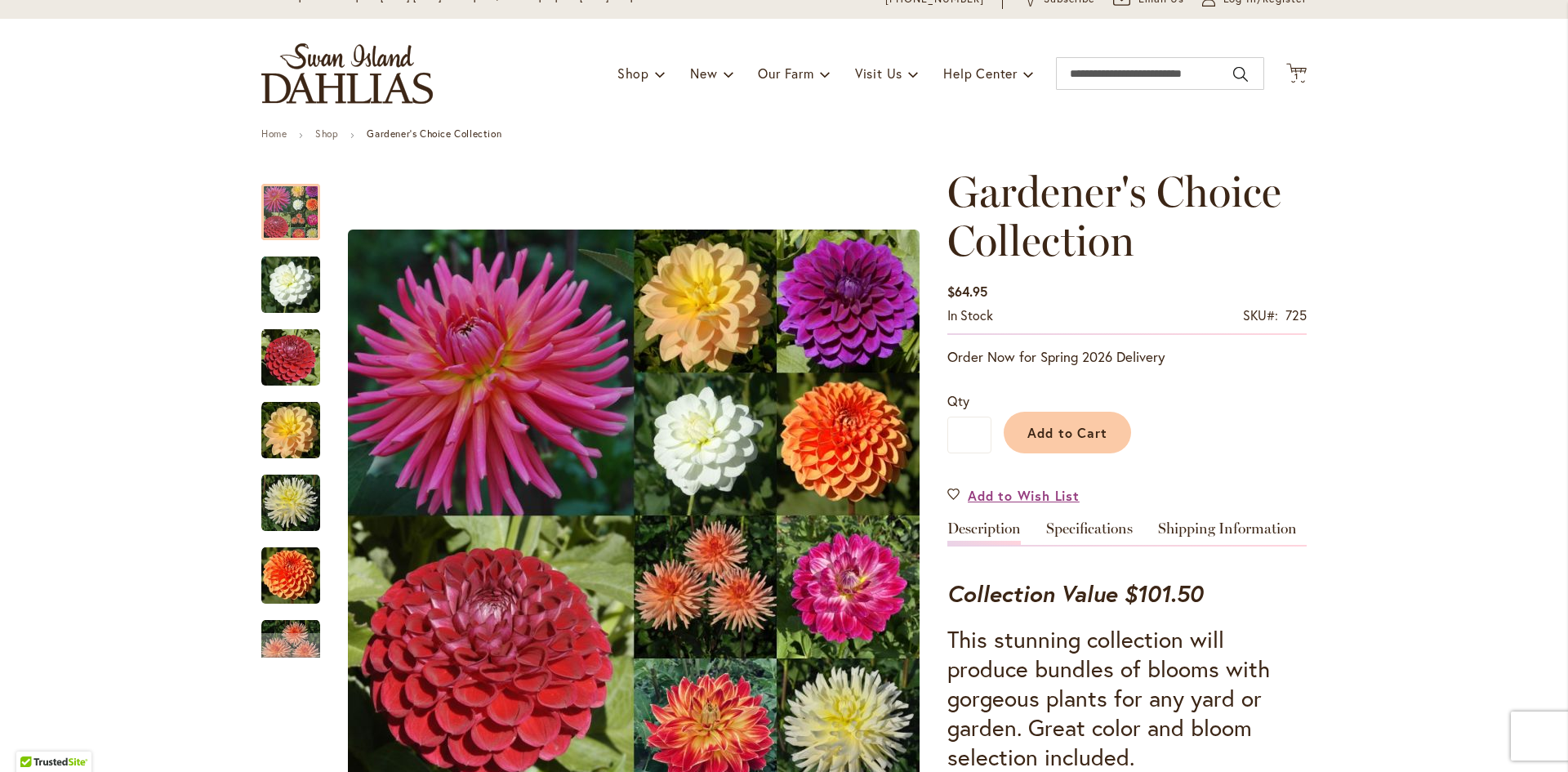
scroll to position [164, 0]
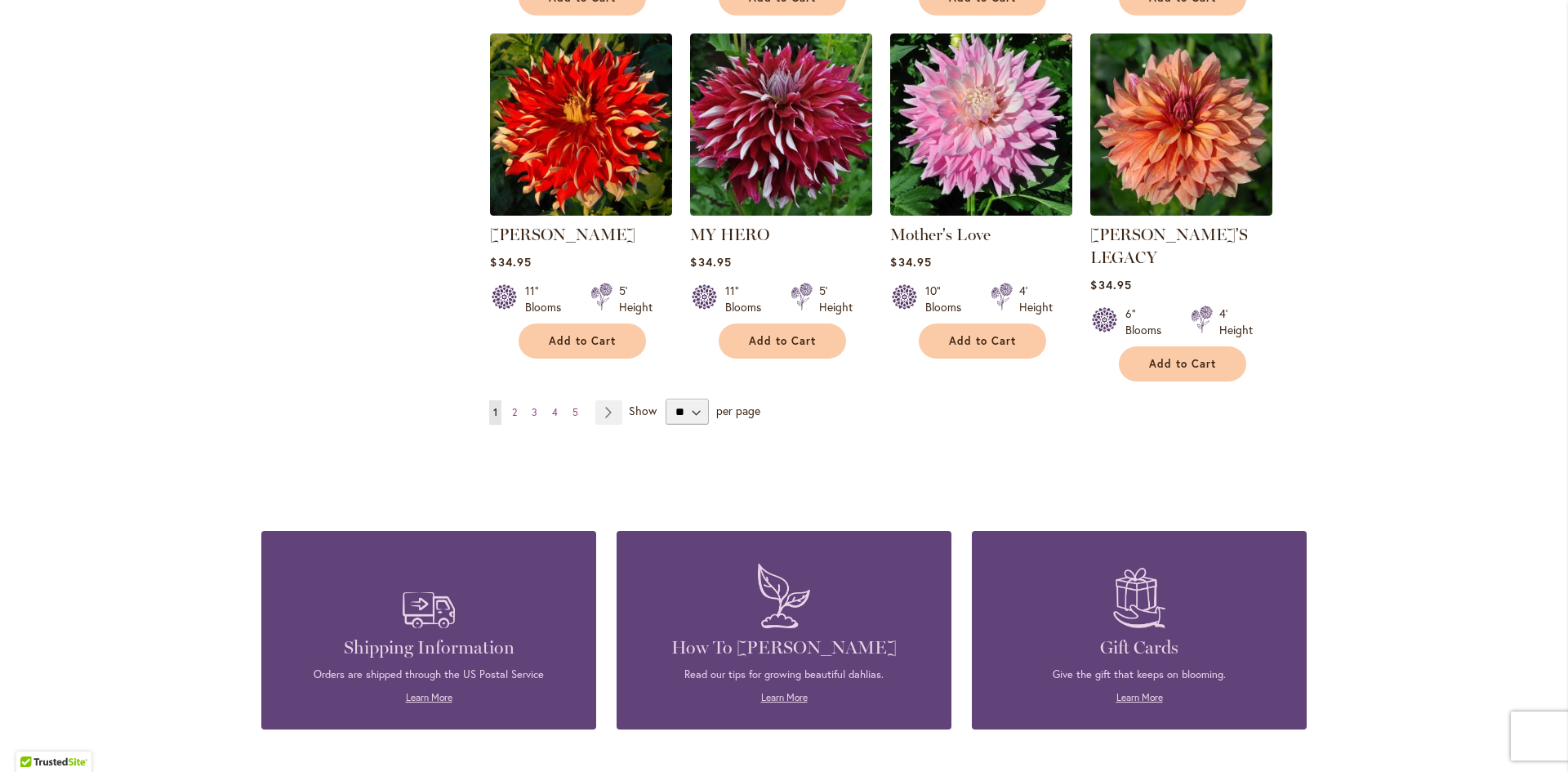
scroll to position [1552, 0]
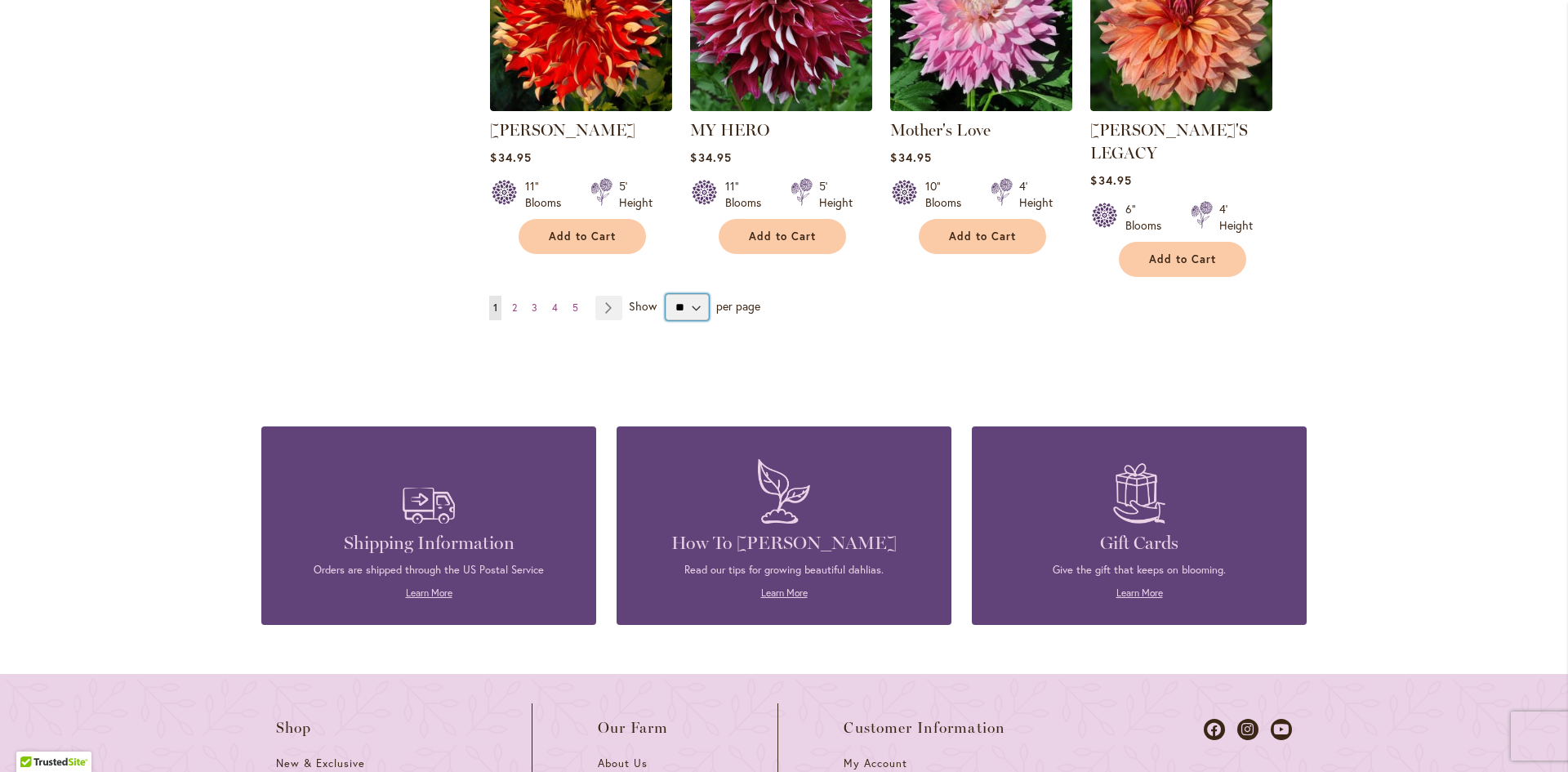
drag, startPoint x: 673, startPoint y: 281, endPoint x: 677, endPoint y: 293, distance: 12.6
click at [673, 294] on select "** ** ** **" at bounding box center [687, 307] width 43 height 26
select select "**"
click at [665, 294] on select "** ** ** **" at bounding box center [687, 307] width 43 height 26
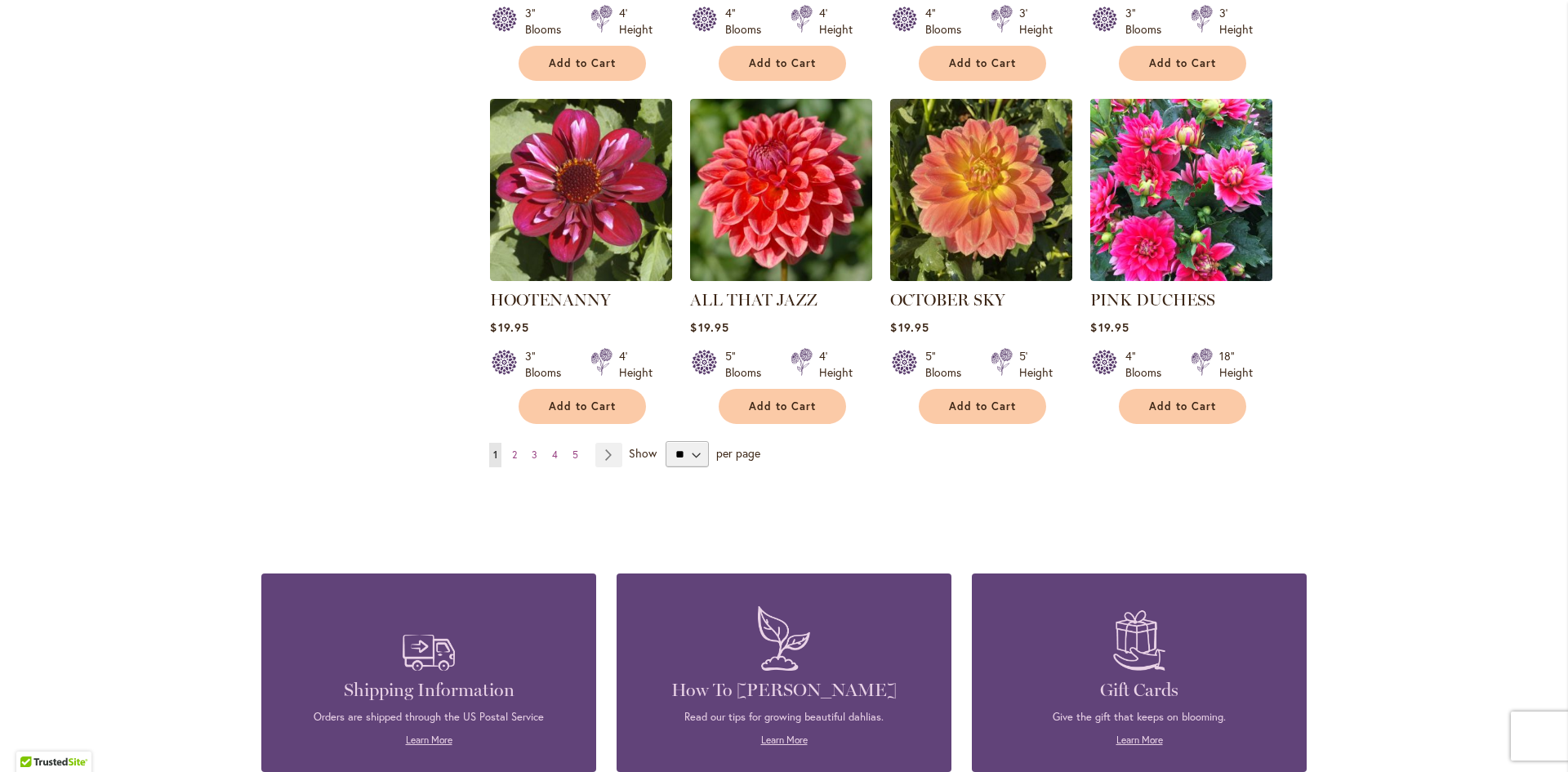
scroll to position [5667, 0]
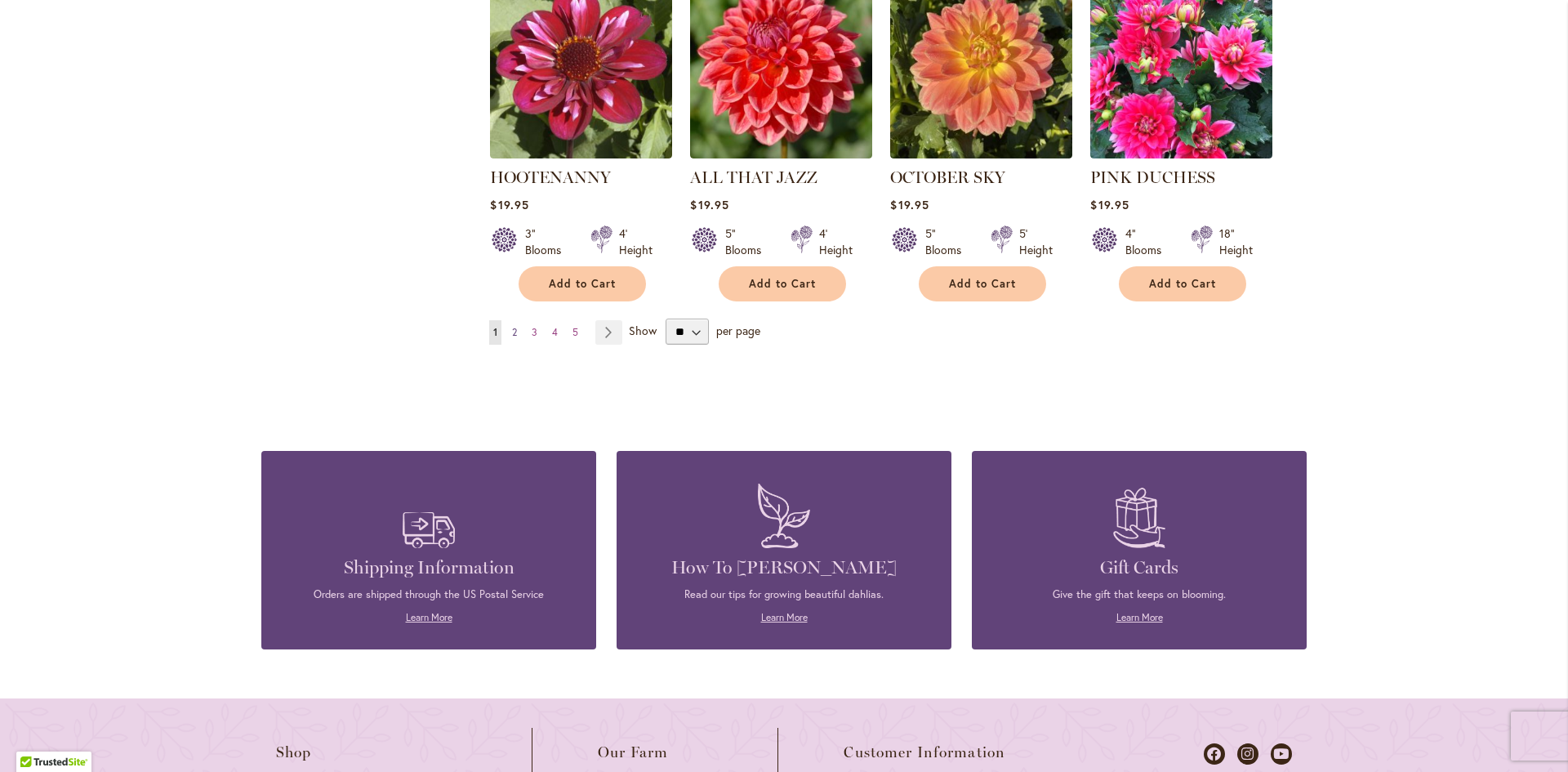
click at [512, 326] on span "2" at bounding box center [515, 332] width 5 height 13
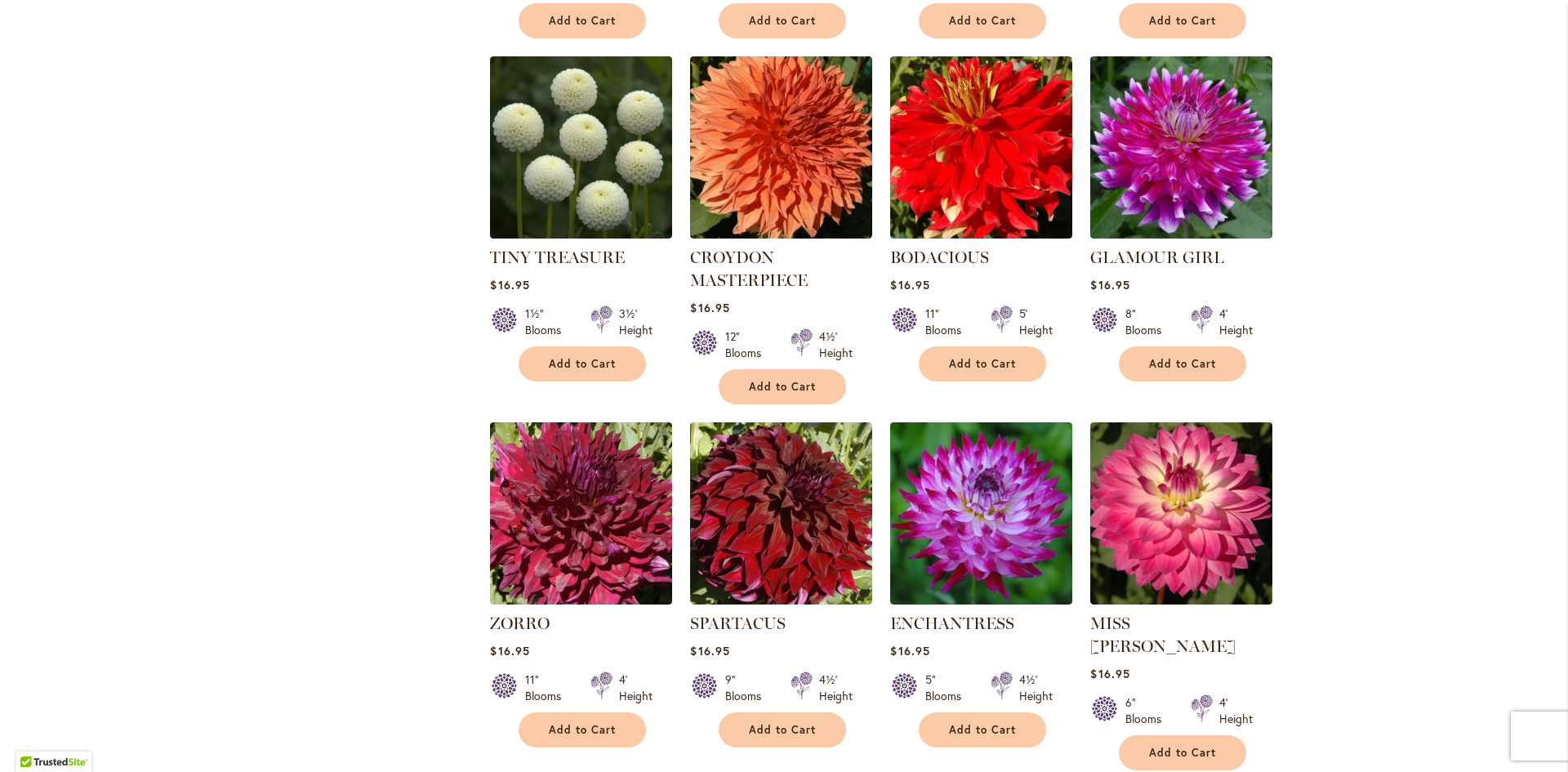
scroll to position [3793, 0]
drag, startPoint x: 1024, startPoint y: 251, endPoint x: 906, endPoint y: 256, distance: 118.1
click at [906, 294] on div "11" Blooms 5' Height" at bounding box center [981, 316] width 182 height 46
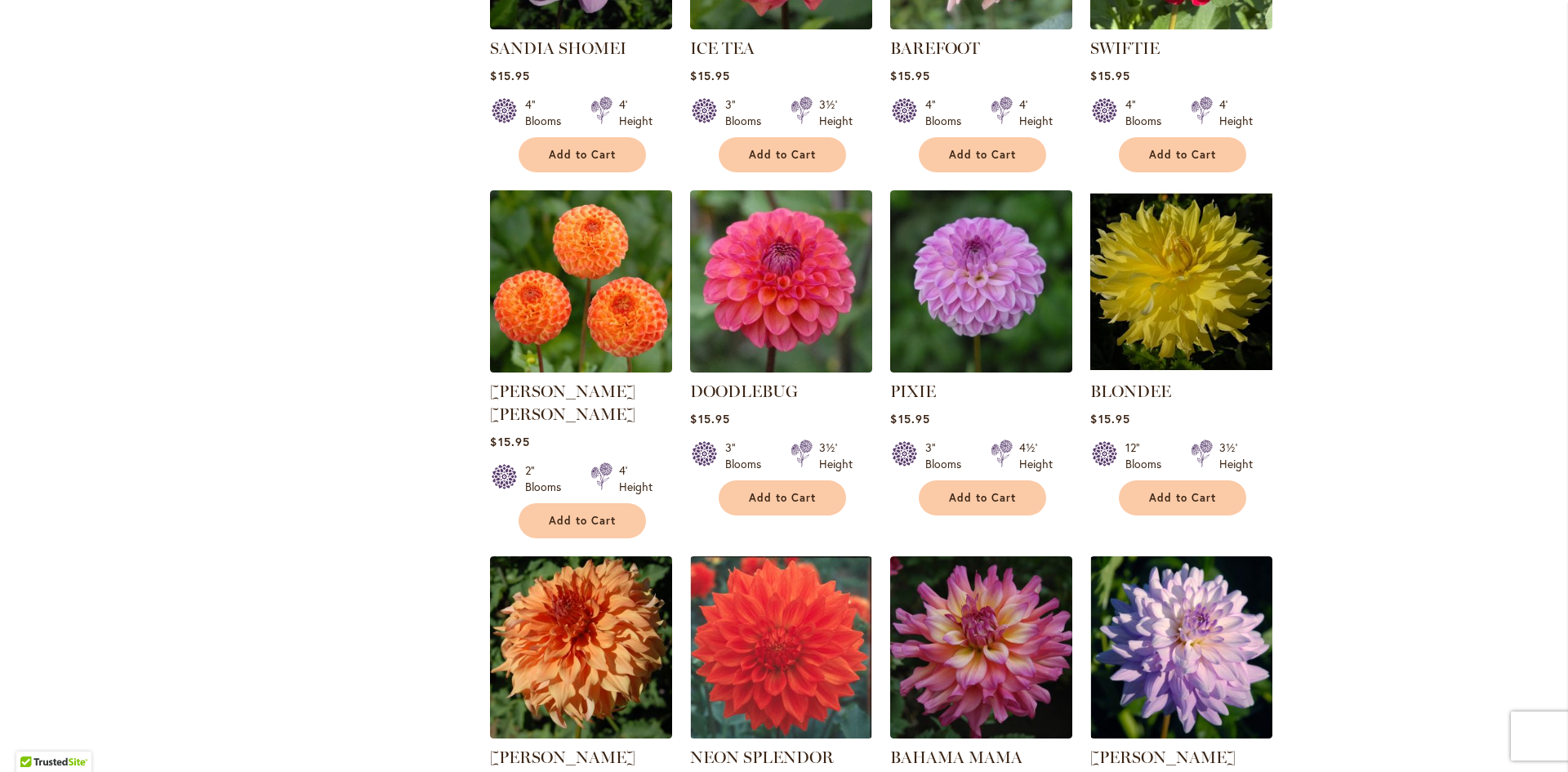
scroll to position [5263, 0]
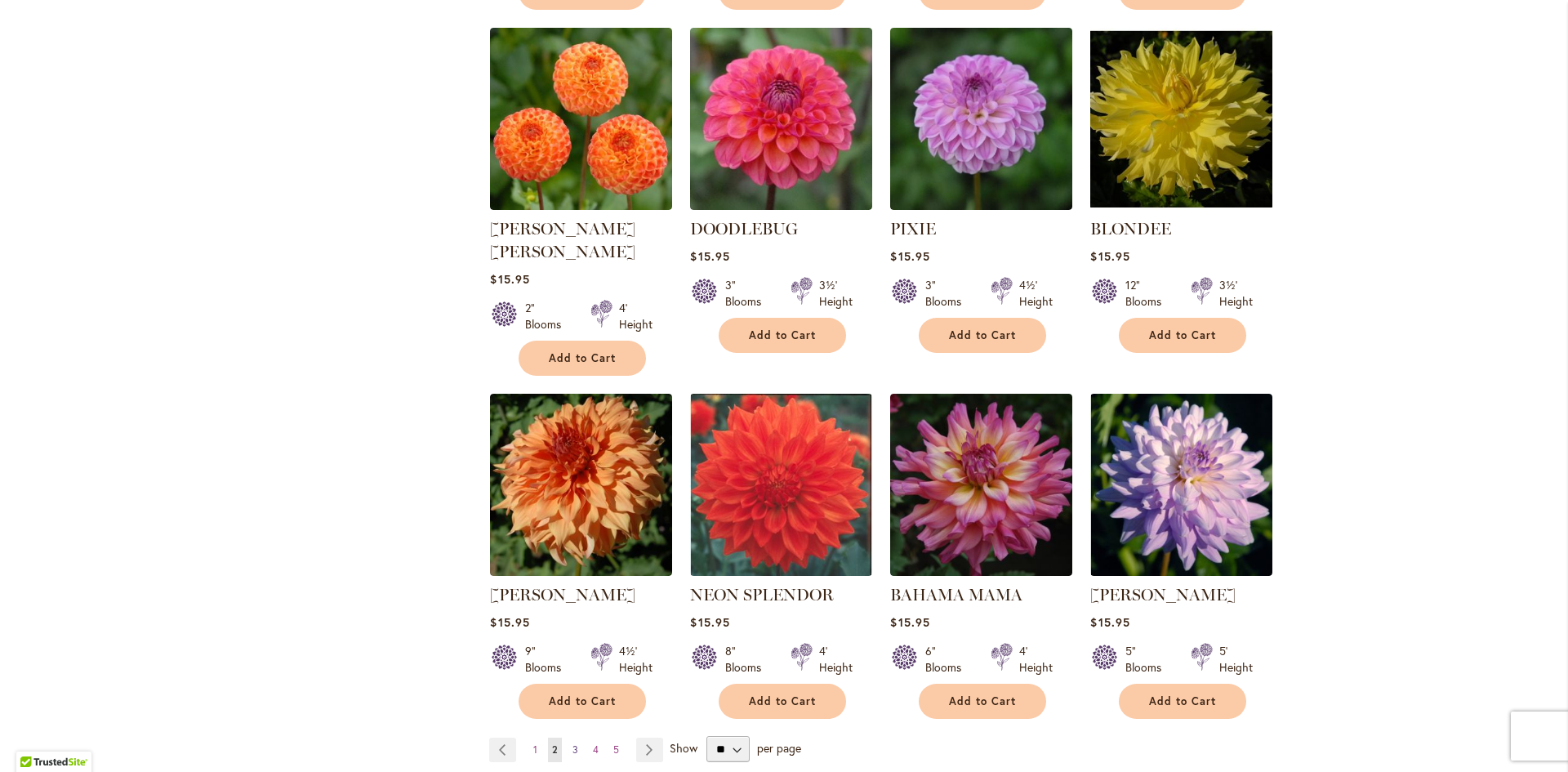
click at [568, 737] on link "Page 3" at bounding box center [575, 749] width 13 height 24
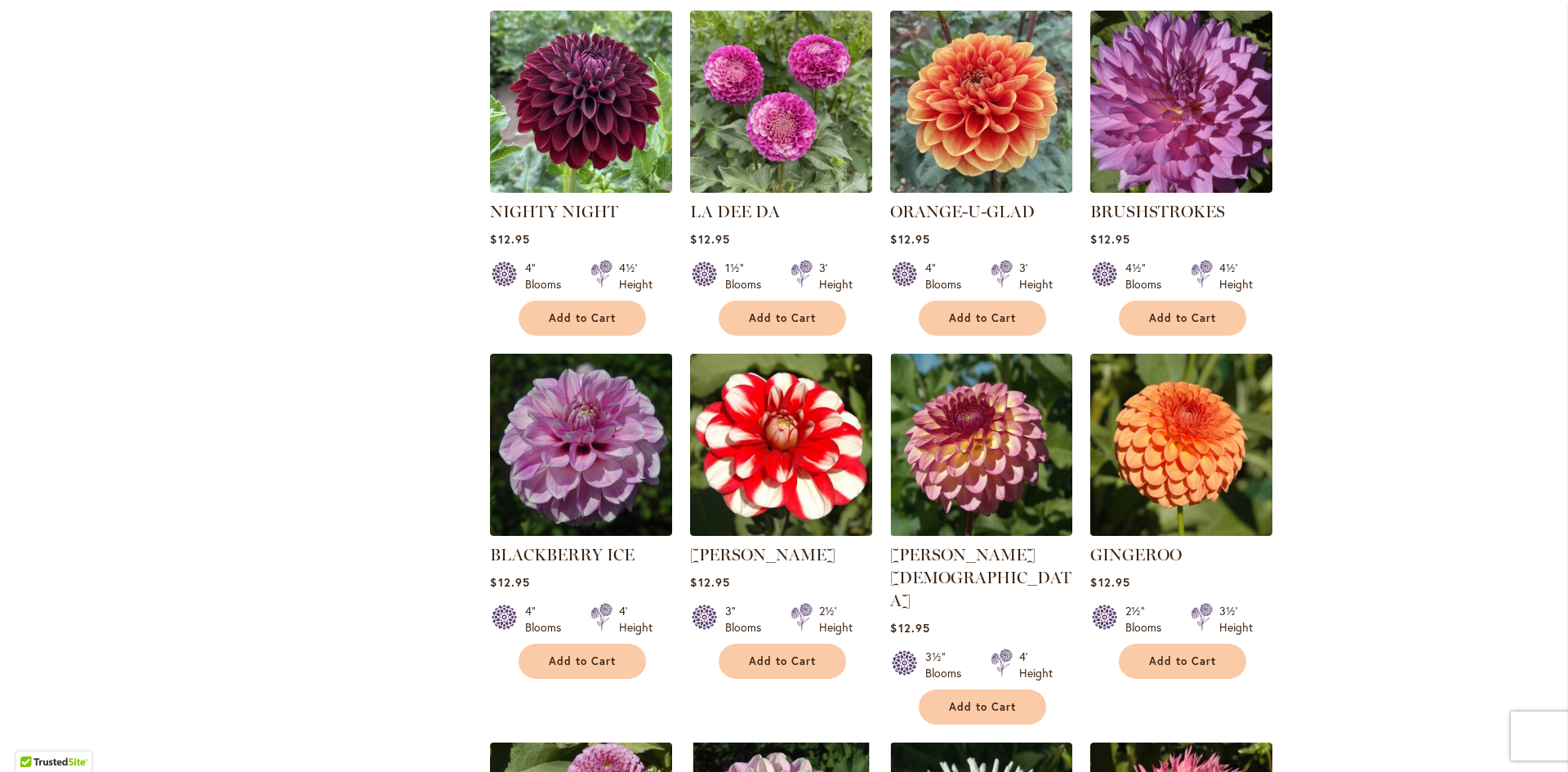
scroll to position [5636, 0]
